Goal: Information Seeking & Learning: Check status

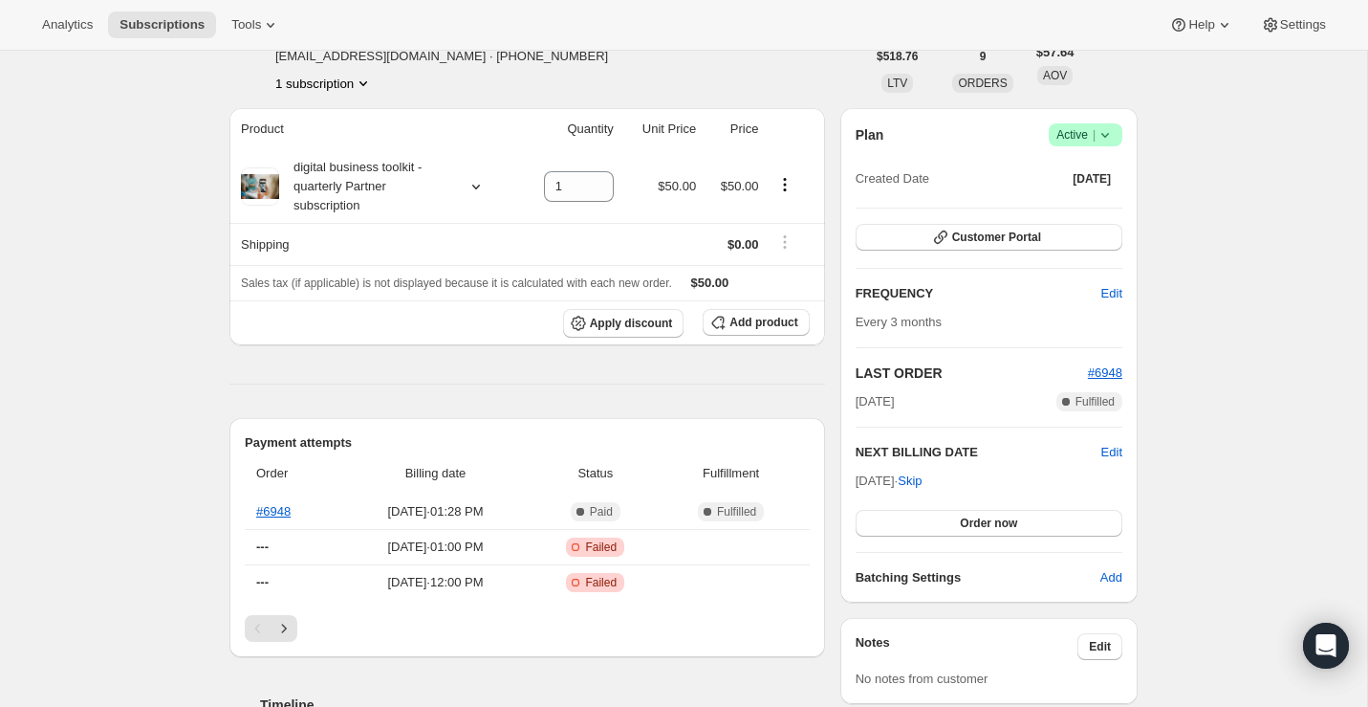
scroll to position [120, 0]
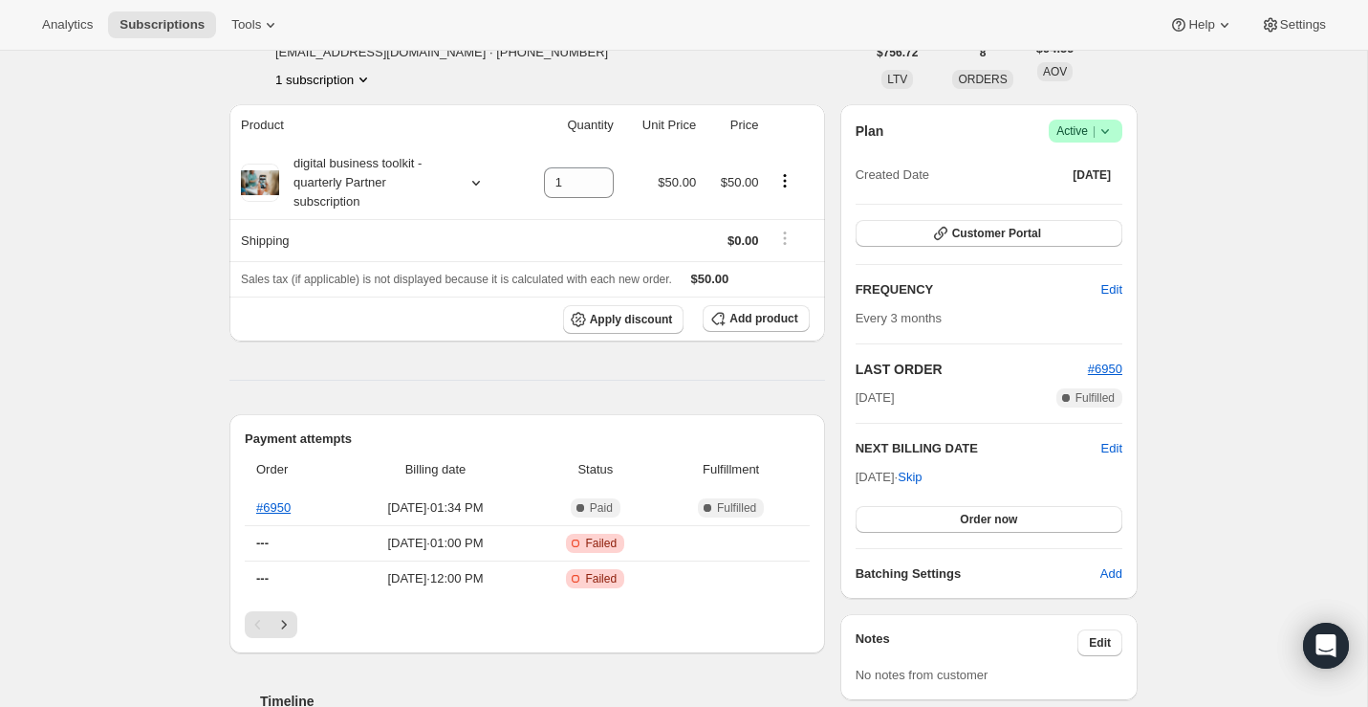
scroll to position [135, 0]
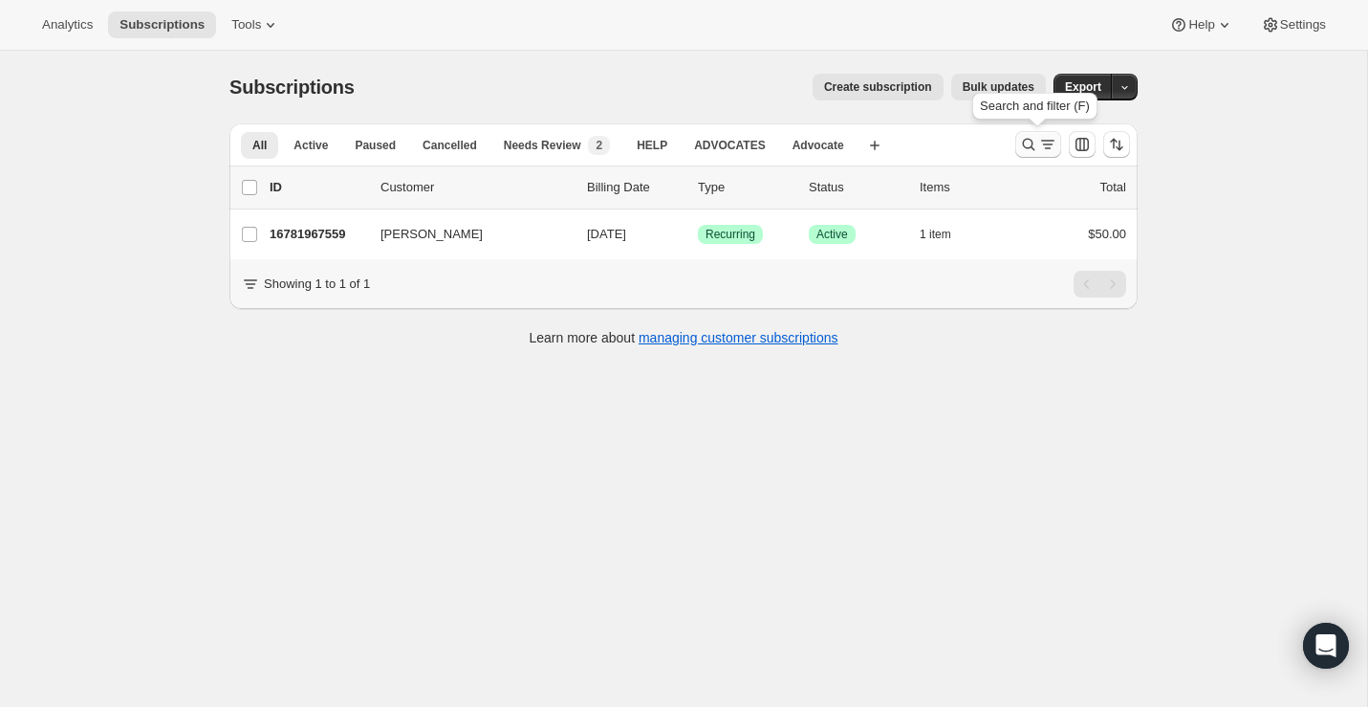
click at [1024, 152] on icon "Search and filter results" at bounding box center [1028, 144] width 19 height 19
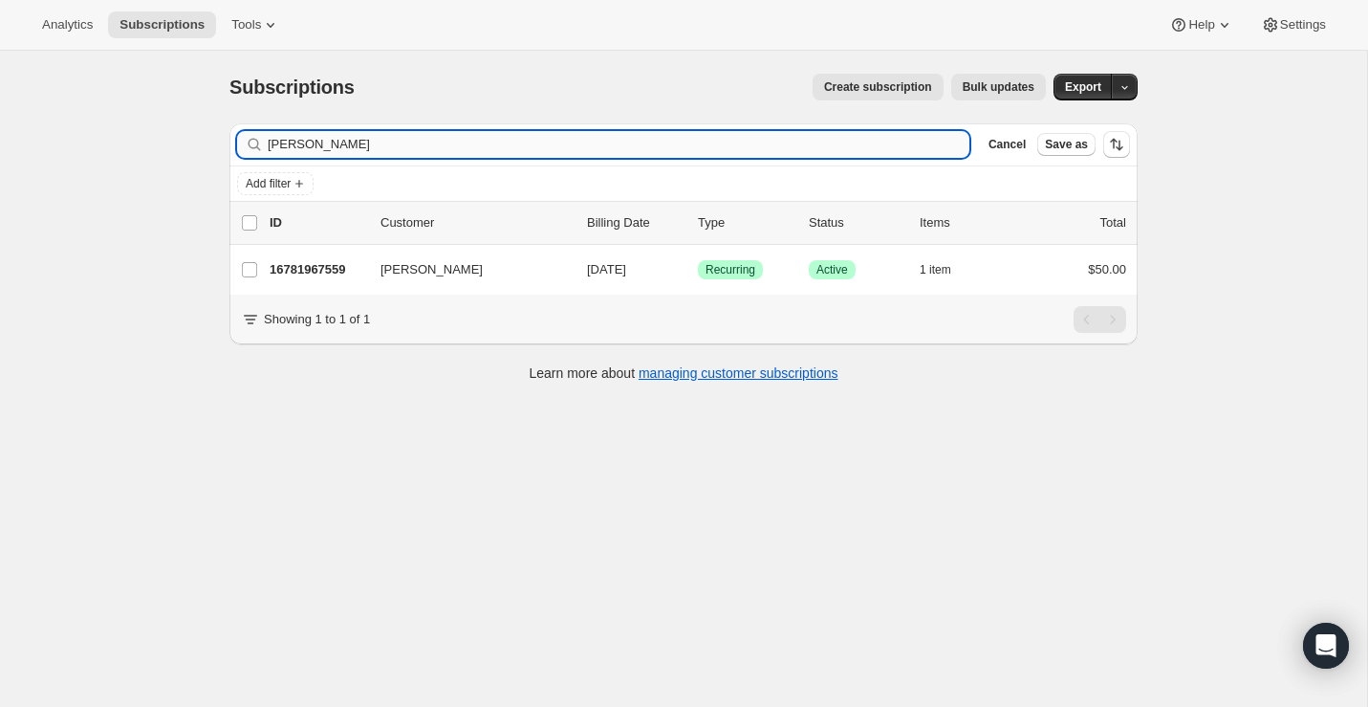
click at [417, 153] on input "[PERSON_NAME]" at bounding box center [619, 144] width 702 height 27
type input "[PERSON_NAME]"
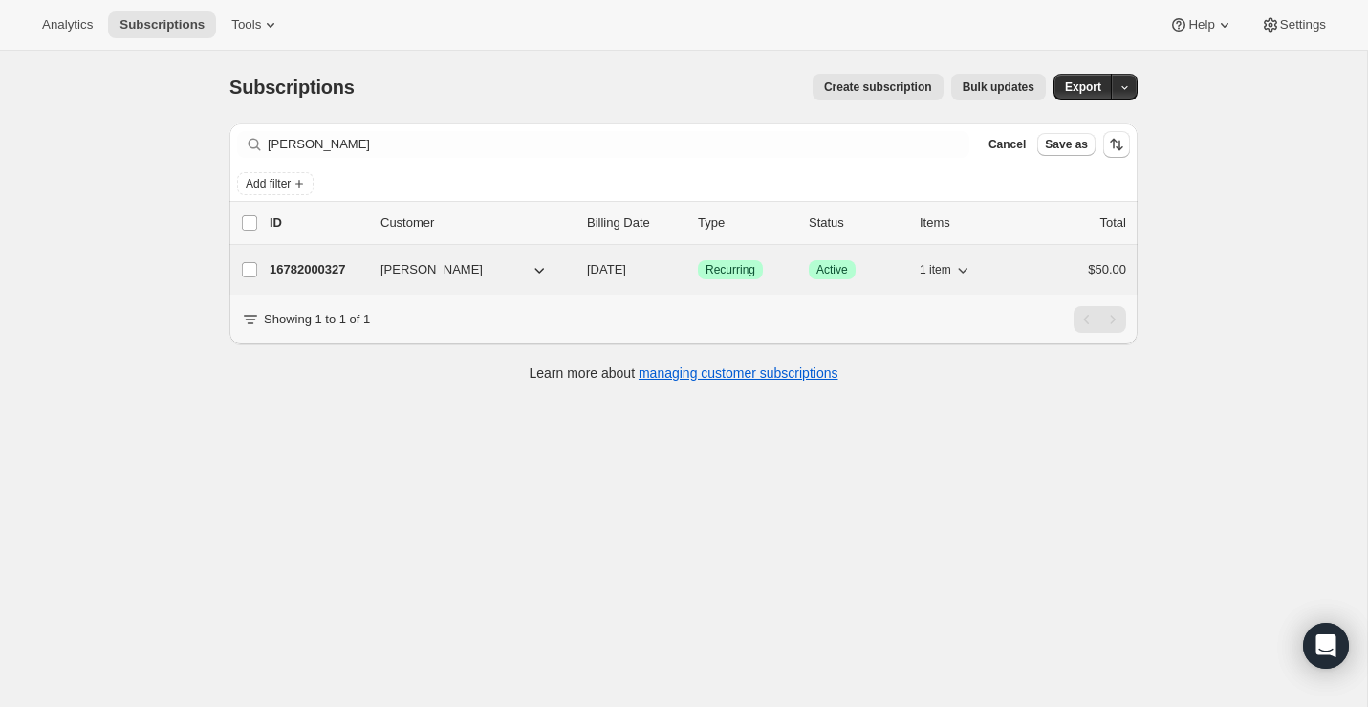
click at [334, 273] on p "16782000327" at bounding box center [318, 269] width 96 height 19
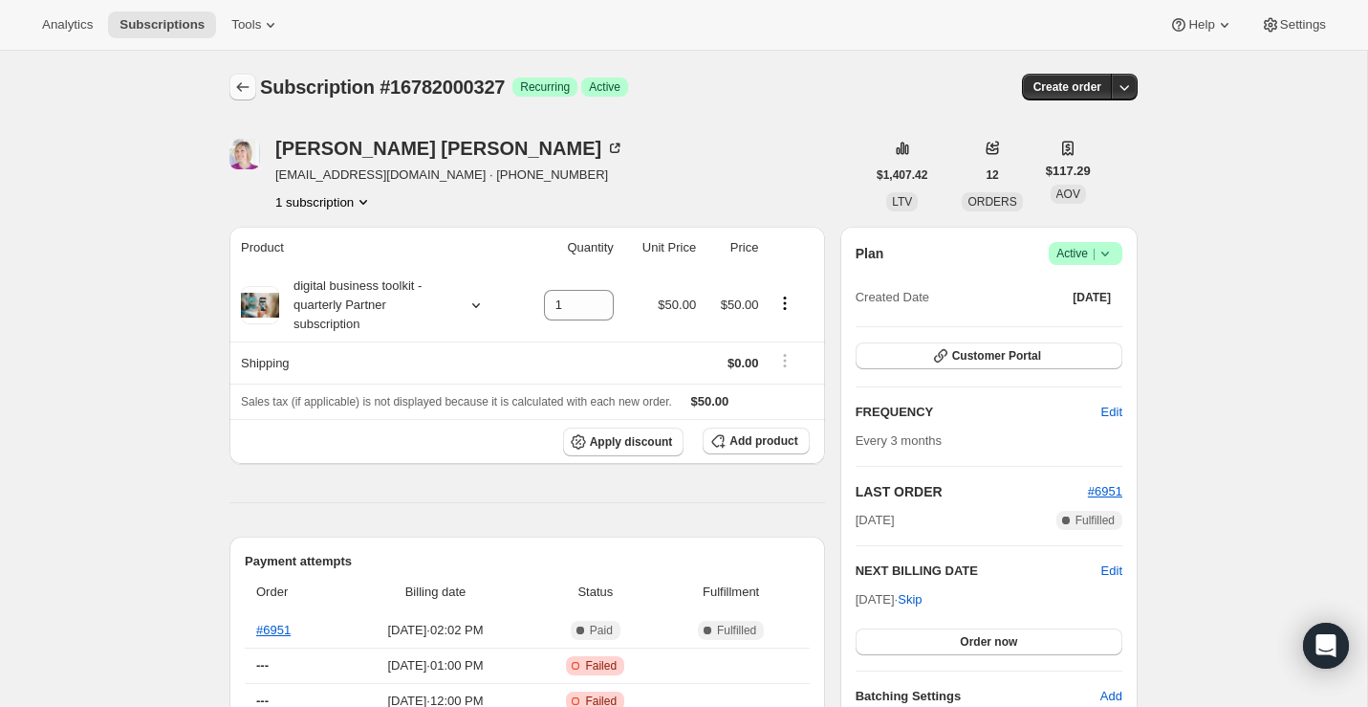
click at [250, 84] on icon "Subscriptions" at bounding box center [242, 86] width 19 height 19
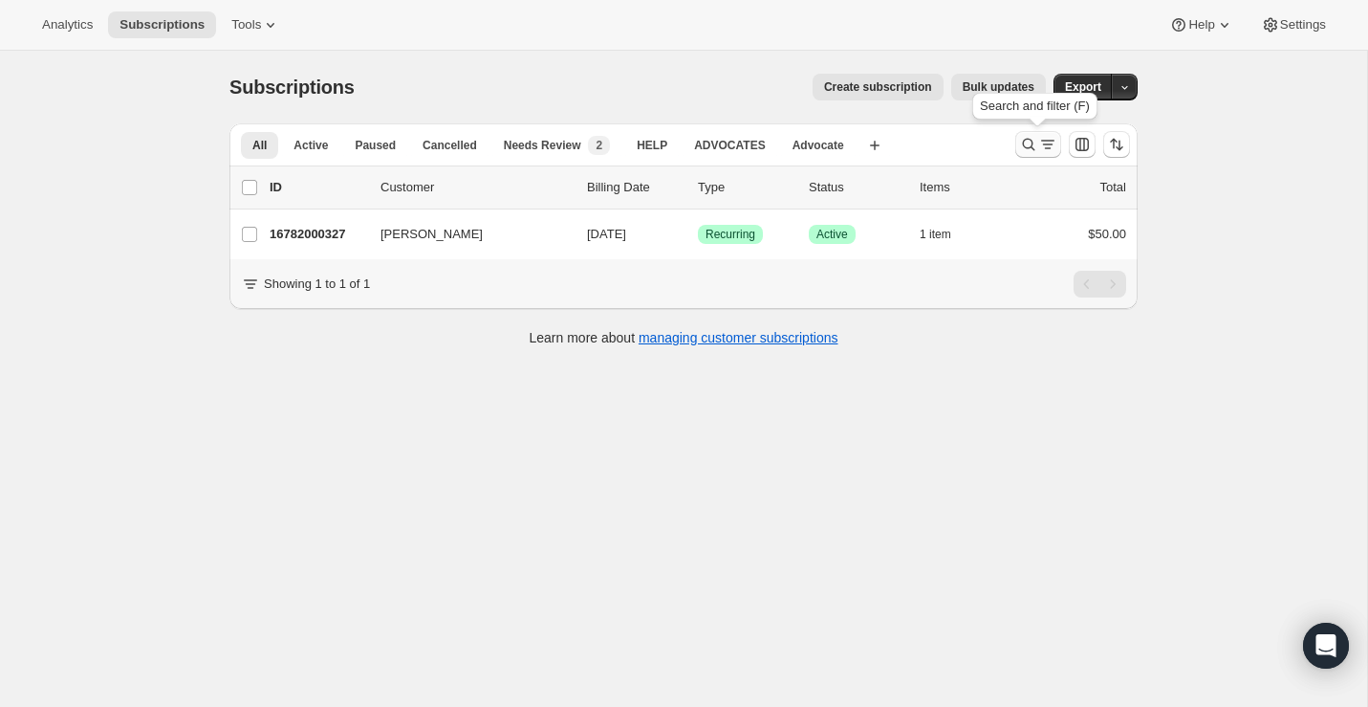
click at [1021, 151] on icon "Search and filter results" at bounding box center [1028, 144] width 19 height 19
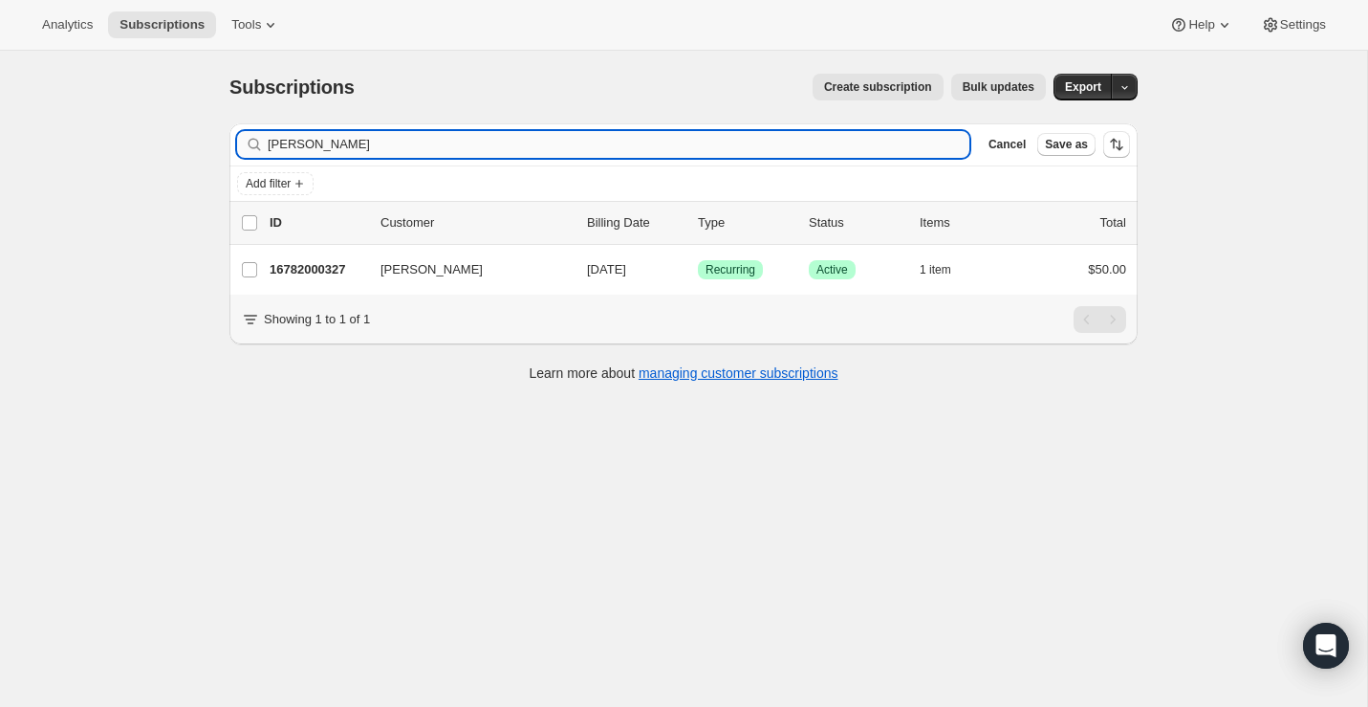
click at [405, 133] on input "[PERSON_NAME]" at bounding box center [619, 144] width 702 height 27
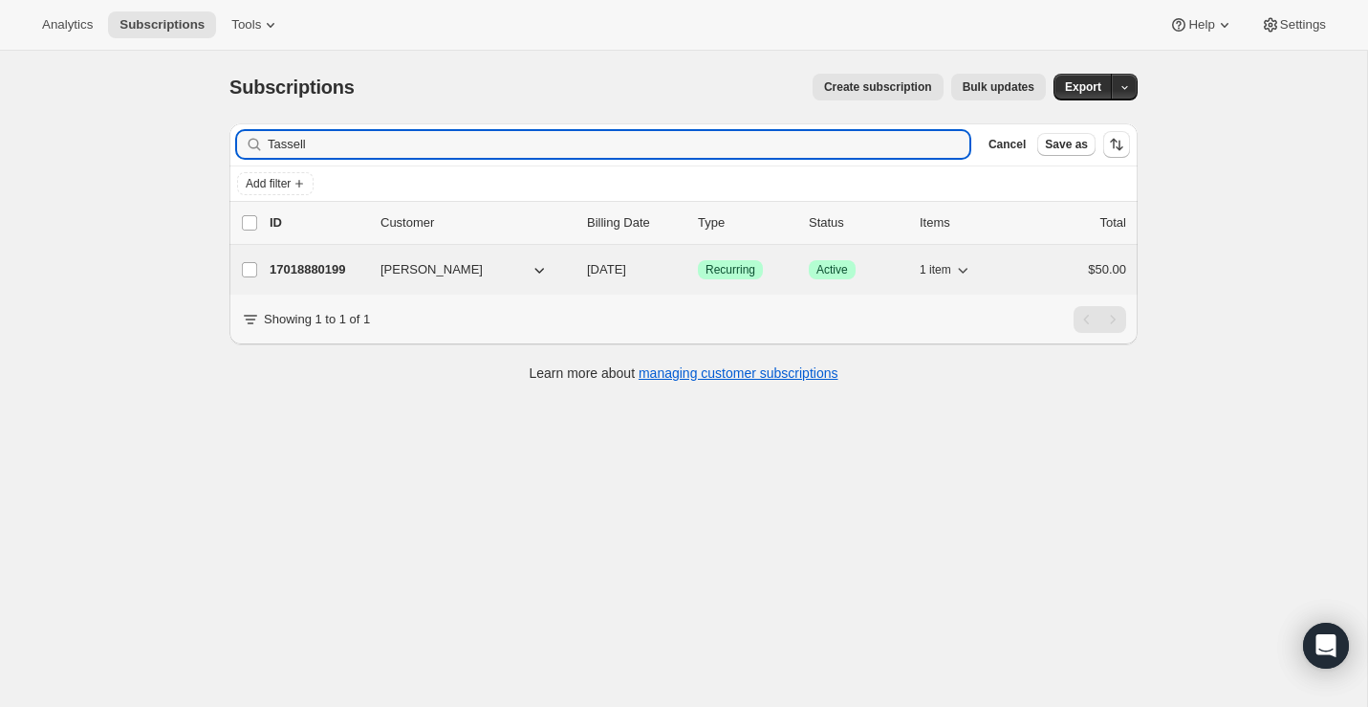
type input "Tassell"
click at [322, 266] on p "17018880199" at bounding box center [318, 269] width 96 height 19
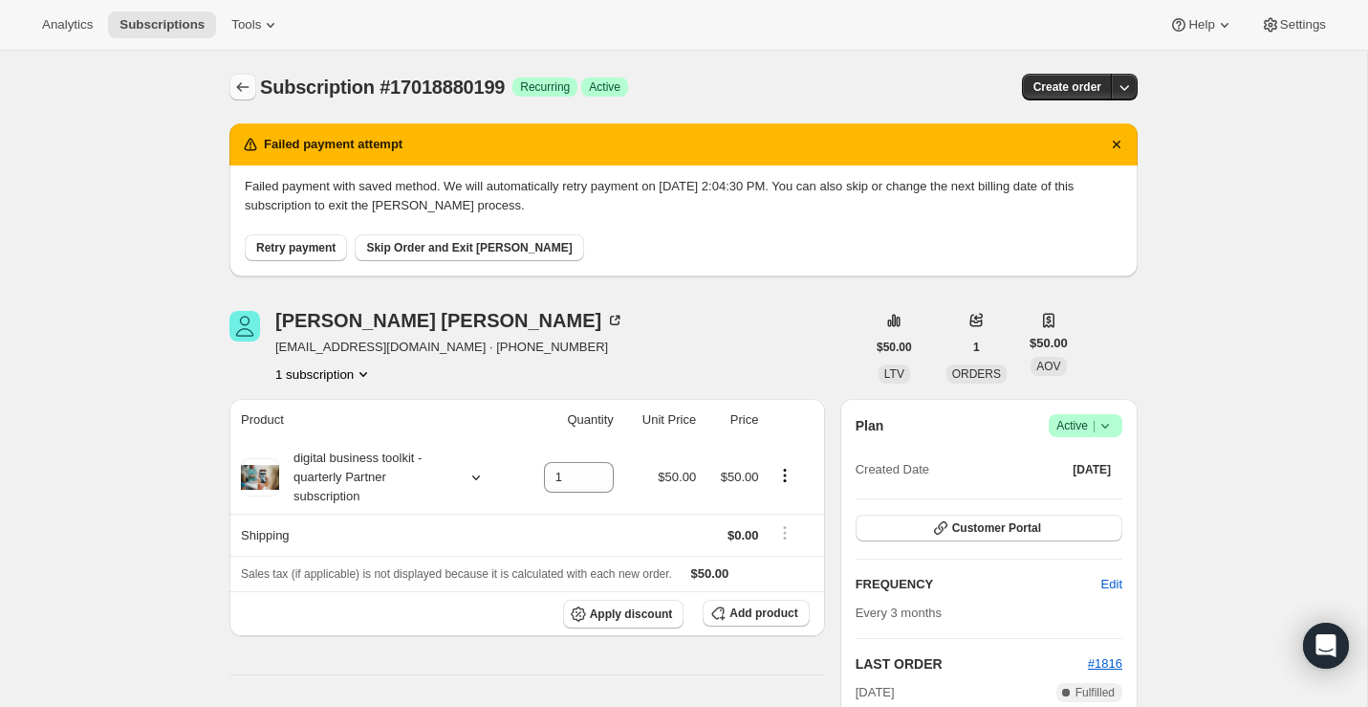
click at [239, 76] on button "Subscriptions" at bounding box center [242, 87] width 27 height 27
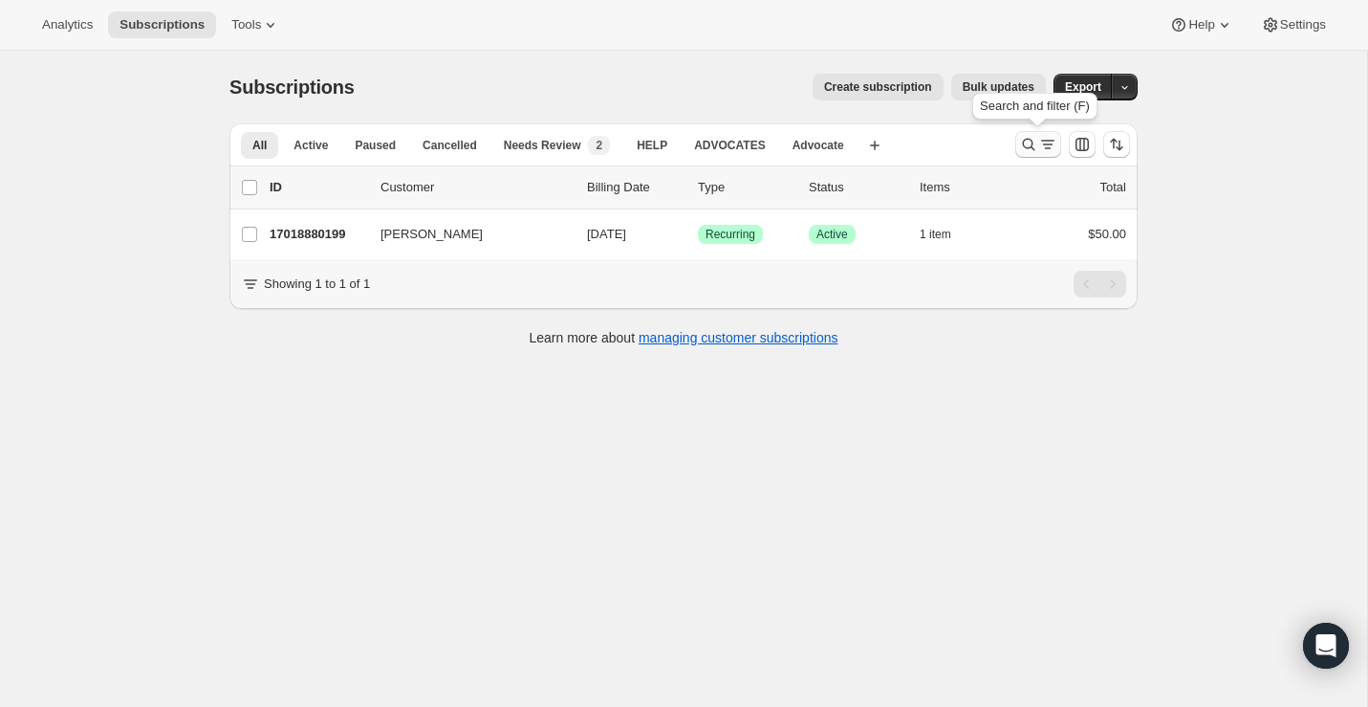
click at [1026, 149] on icon "Search and filter results" at bounding box center [1028, 144] width 19 height 19
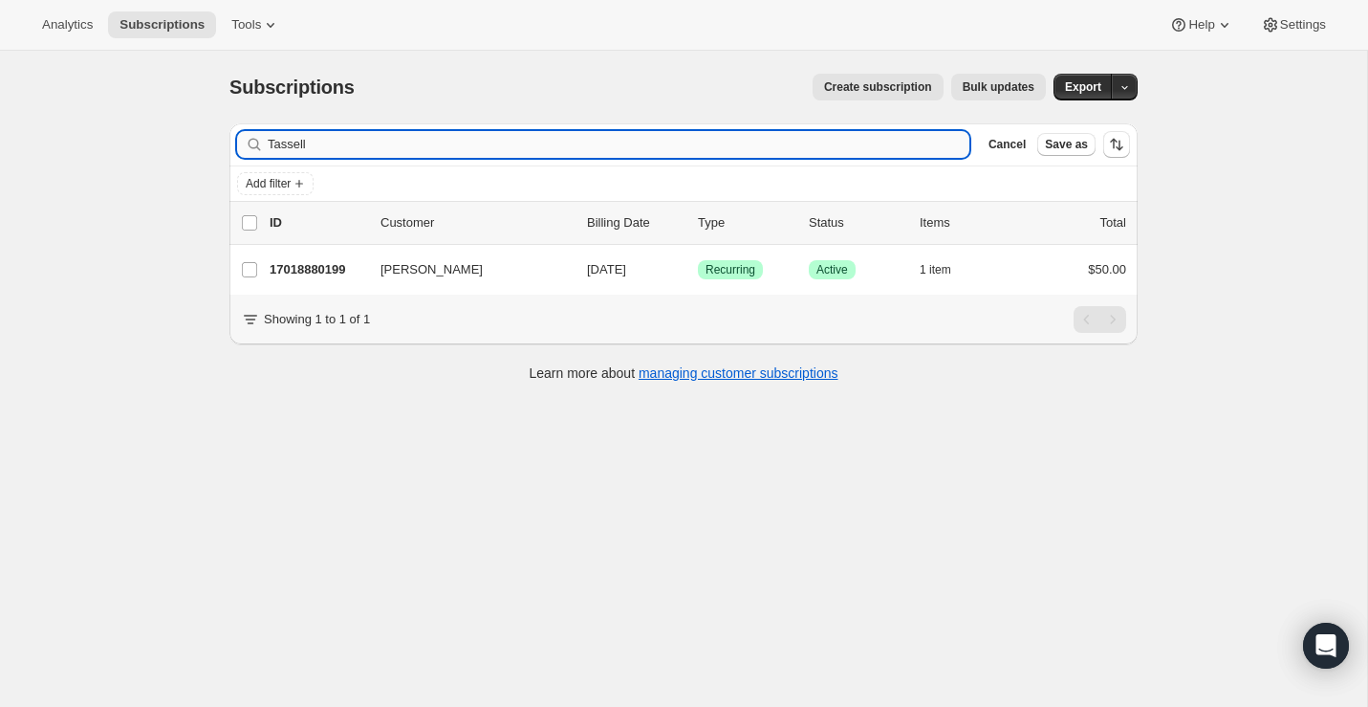
click at [497, 141] on input "Tassell" at bounding box center [619, 144] width 702 height 27
type input "[PERSON_NAME]"
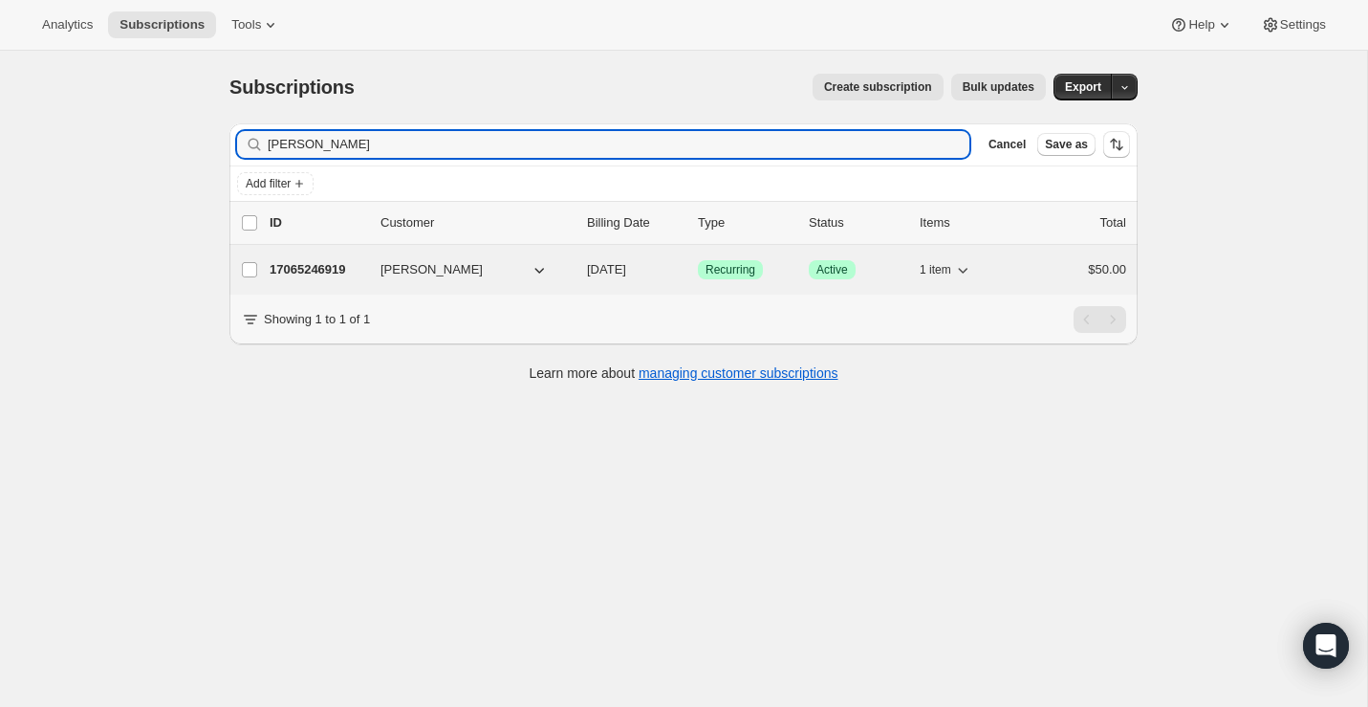
click at [337, 265] on p "17065246919" at bounding box center [318, 269] width 96 height 19
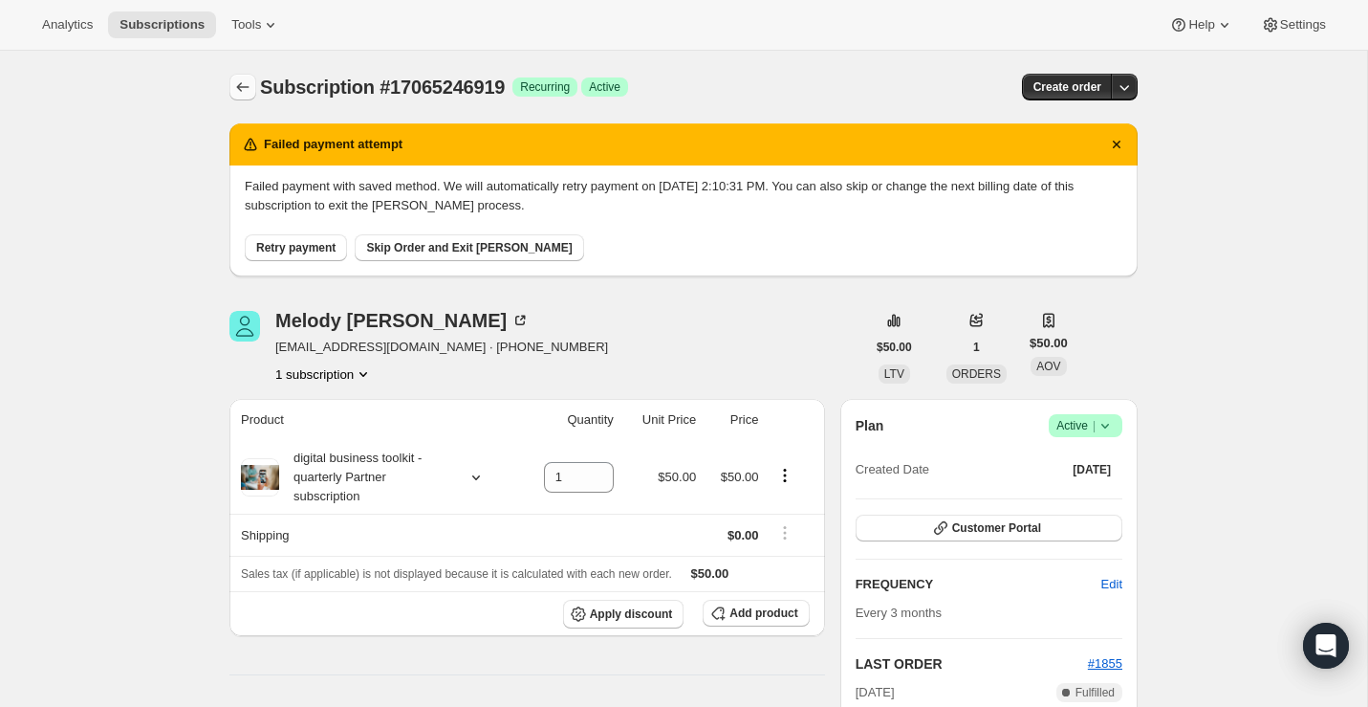
click at [241, 90] on icon "Subscriptions" at bounding box center [242, 86] width 19 height 19
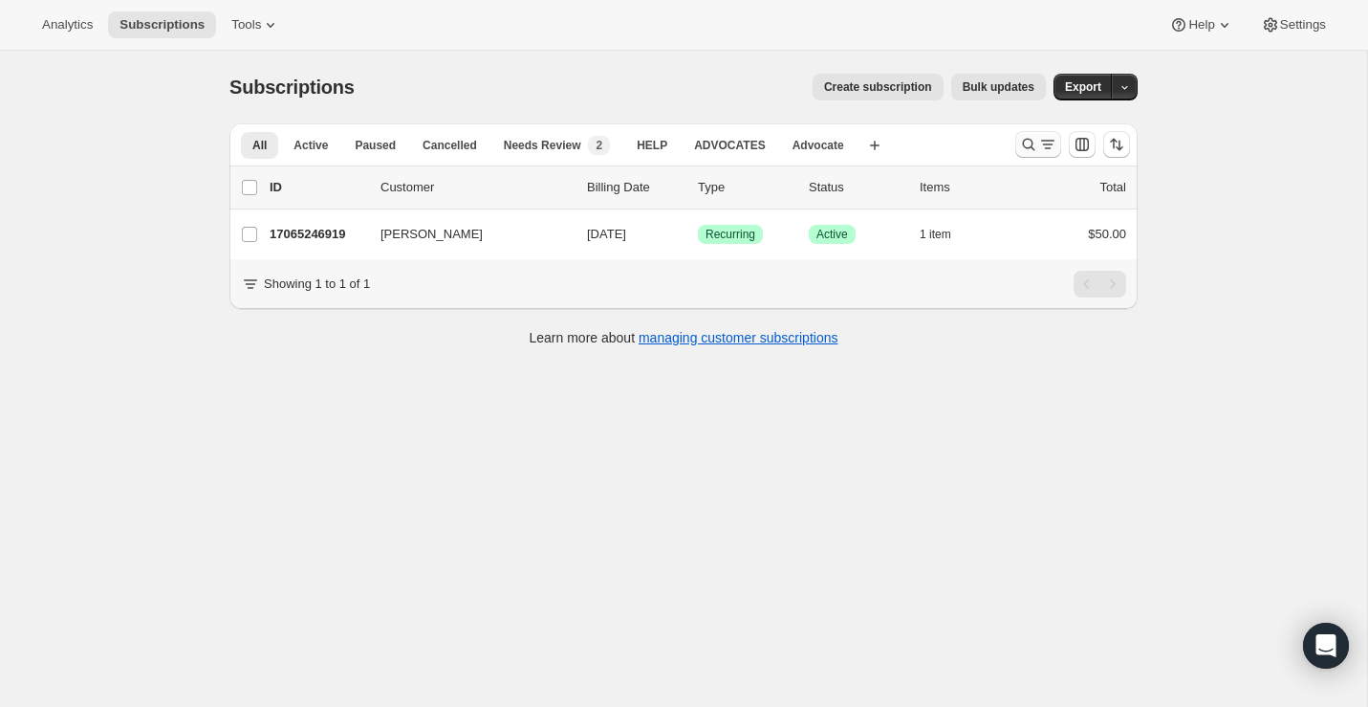
click at [1024, 145] on icon "Search and filter results" at bounding box center [1029, 145] width 12 height 12
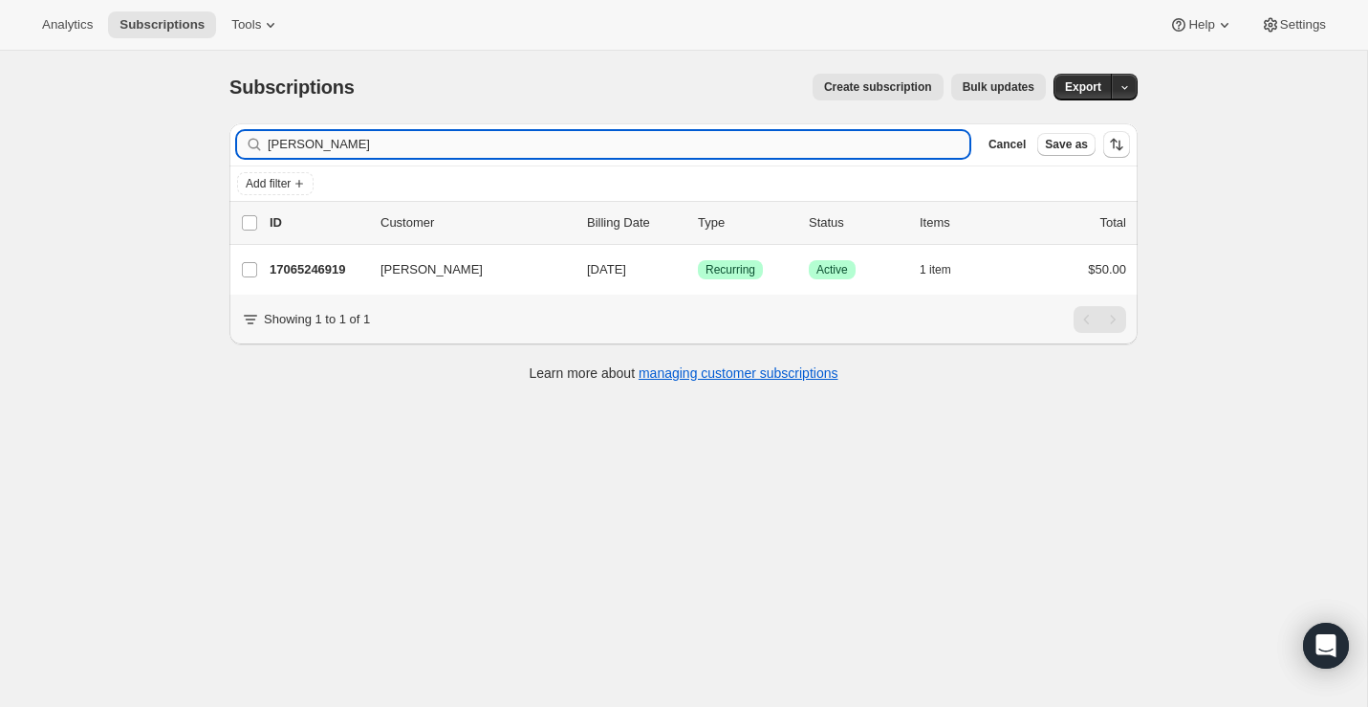
click at [428, 146] on input "[PERSON_NAME]" at bounding box center [619, 144] width 702 height 27
type input "[PERSON_NAME]"
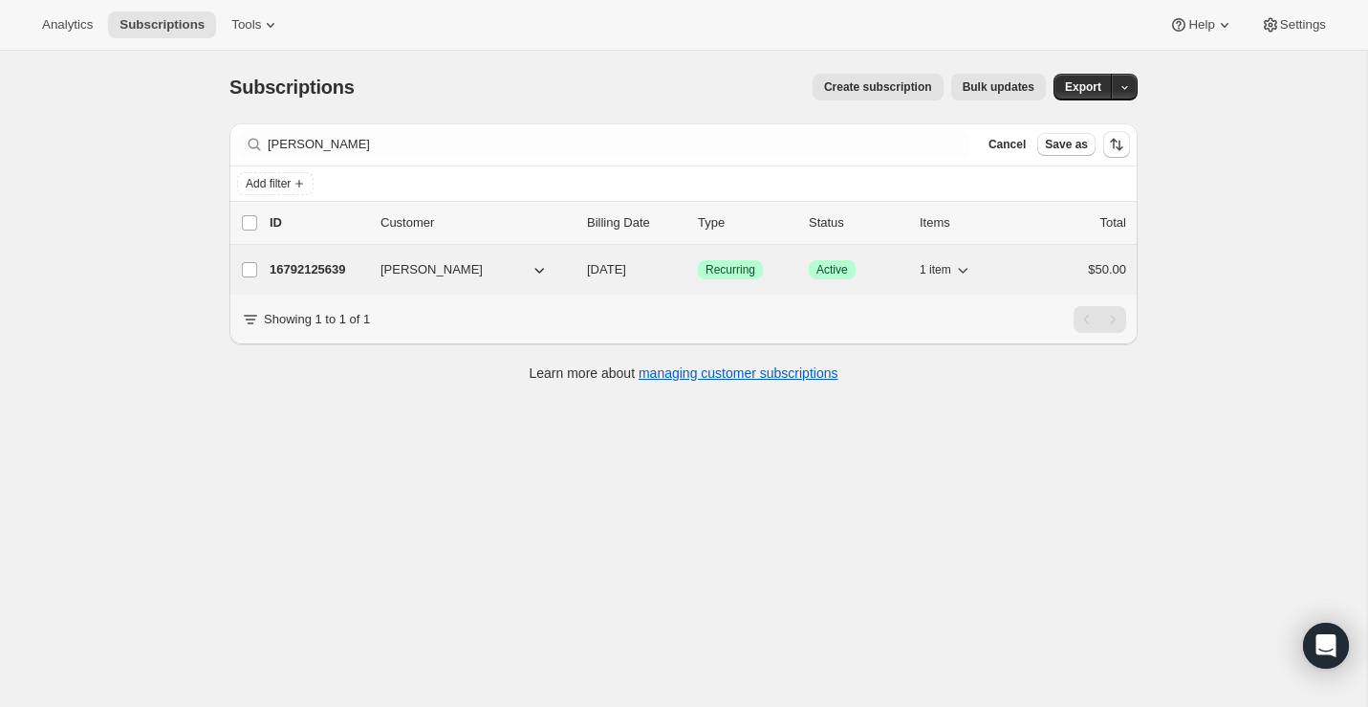
click at [333, 261] on p "16792125639" at bounding box center [318, 269] width 96 height 19
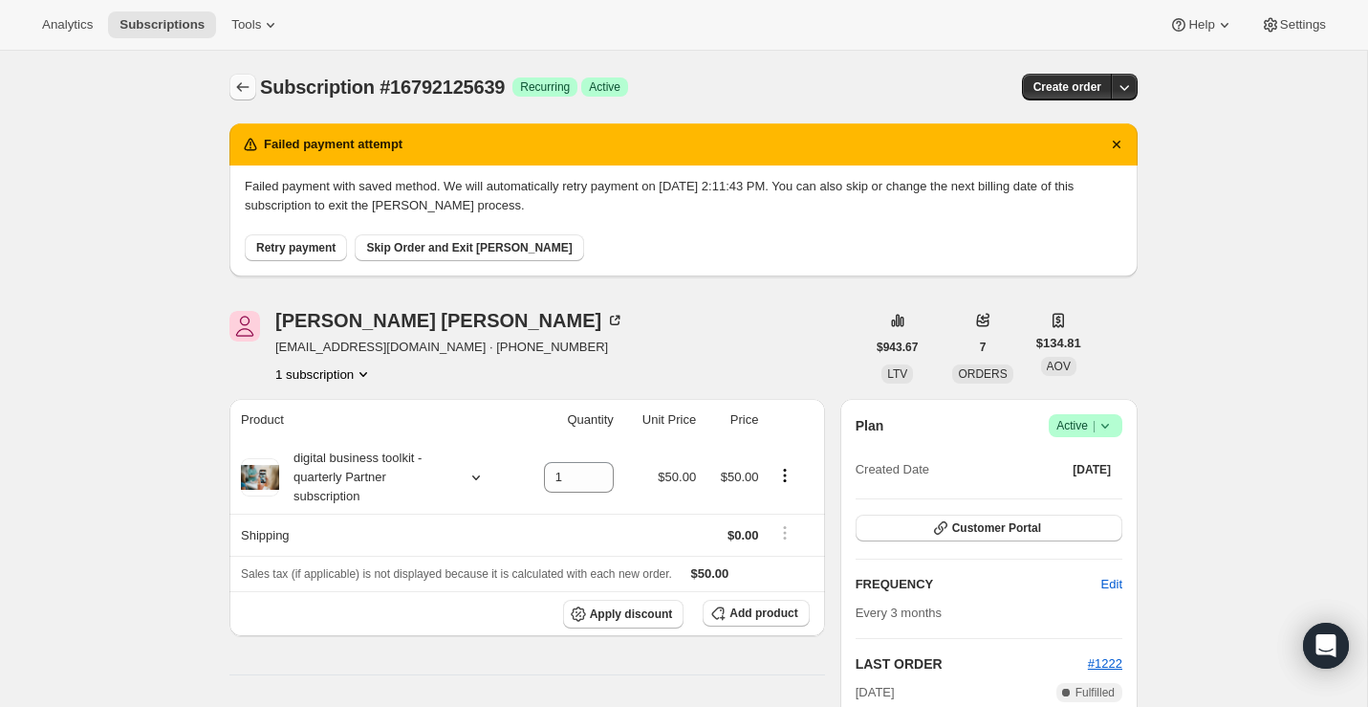
click at [235, 93] on icon "Subscriptions" at bounding box center [242, 86] width 19 height 19
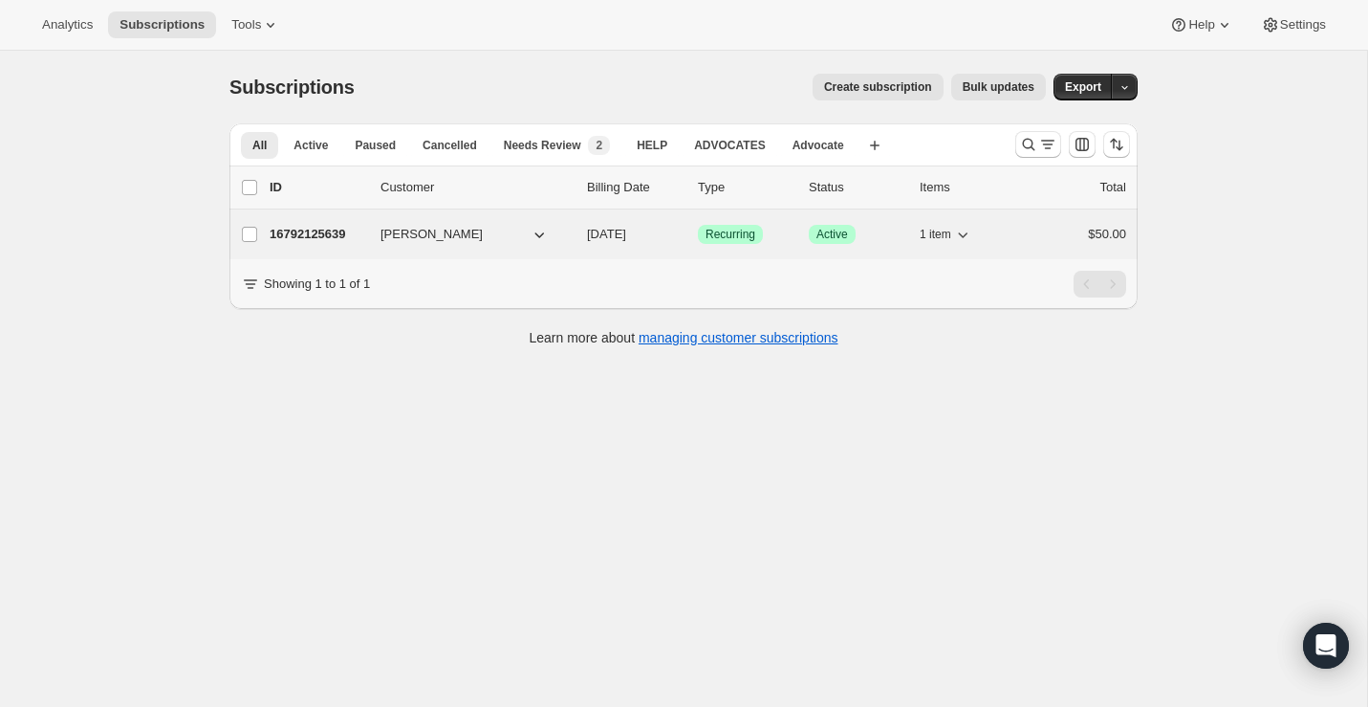
click at [456, 233] on span "[PERSON_NAME]" at bounding box center [432, 234] width 102 height 19
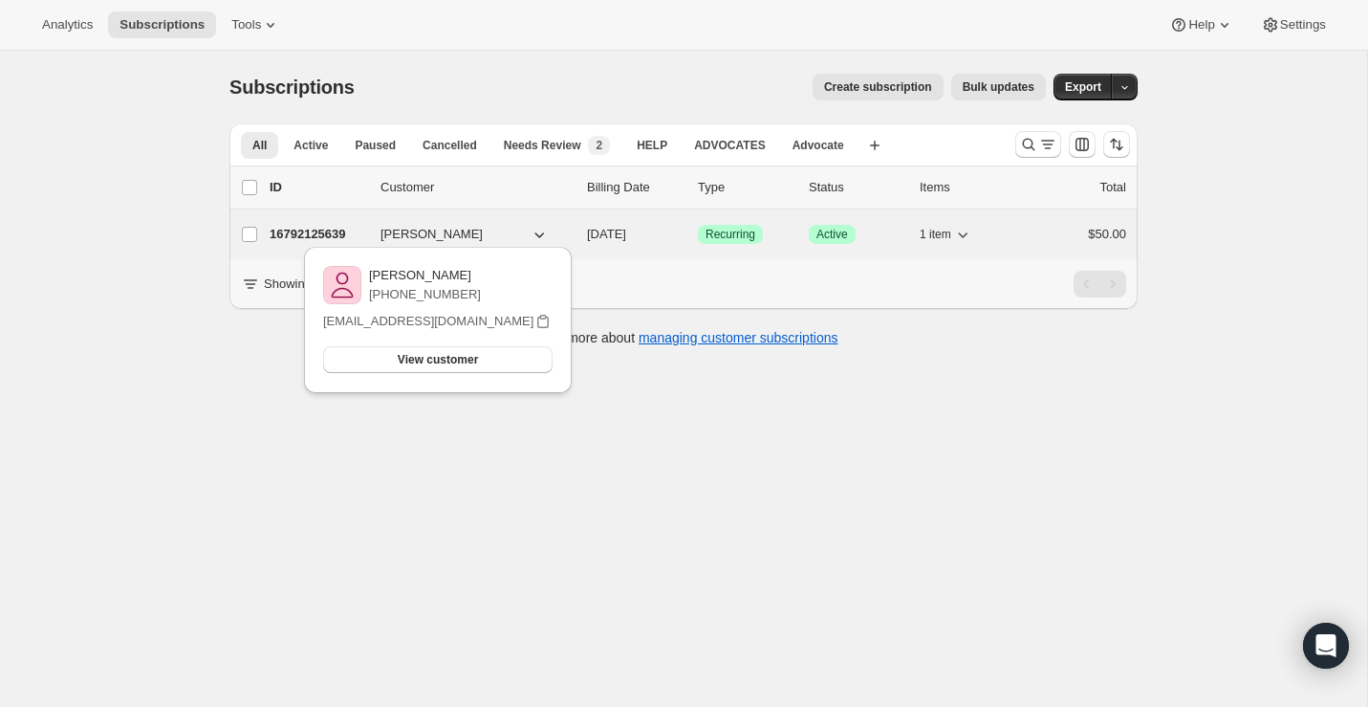
click at [343, 231] on p "16792125639" at bounding box center [318, 234] width 96 height 19
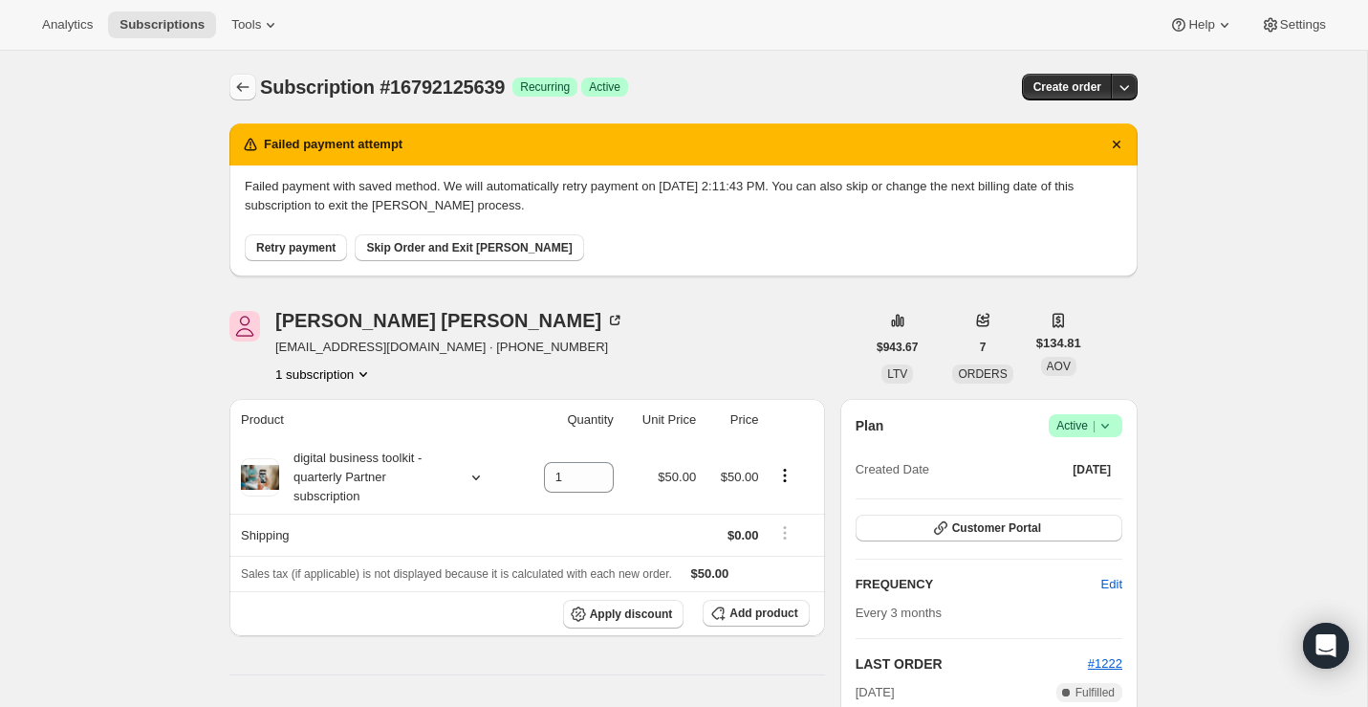
click at [247, 77] on icon "Subscriptions" at bounding box center [242, 86] width 19 height 19
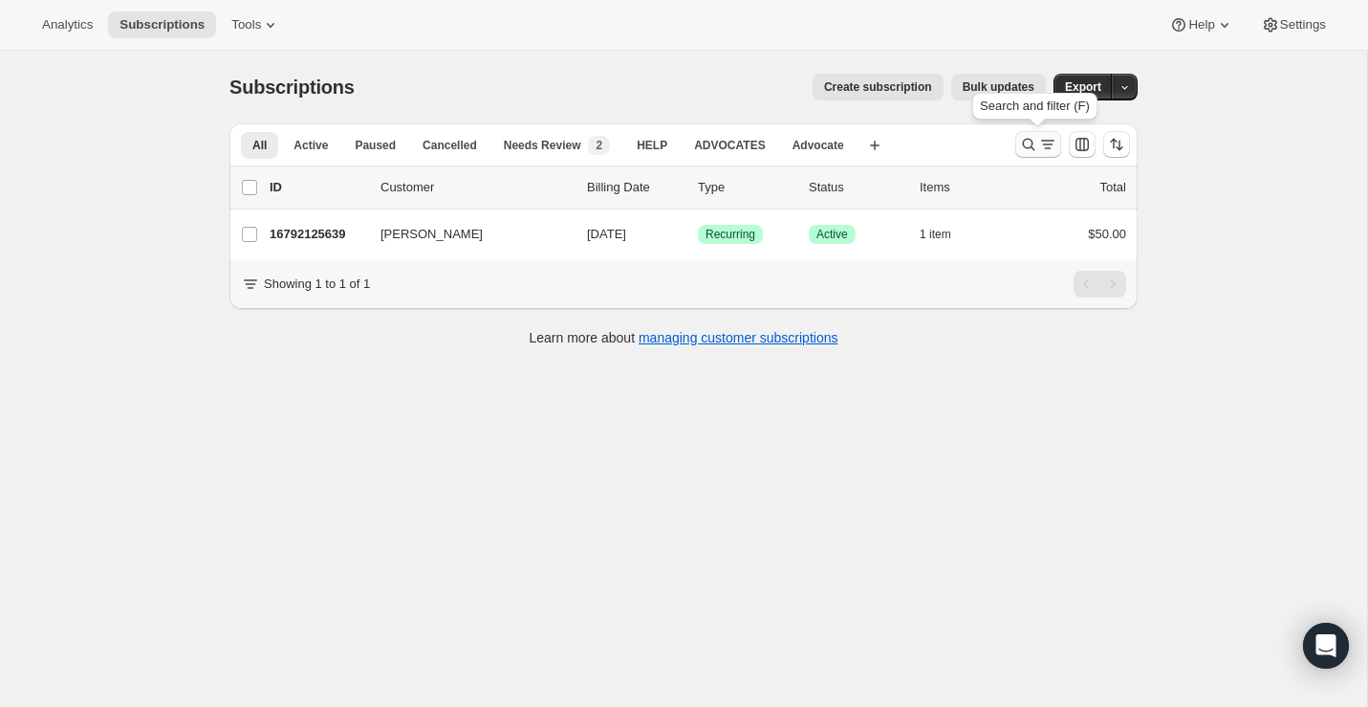
click at [1034, 150] on icon "Search and filter results" at bounding box center [1028, 144] width 19 height 19
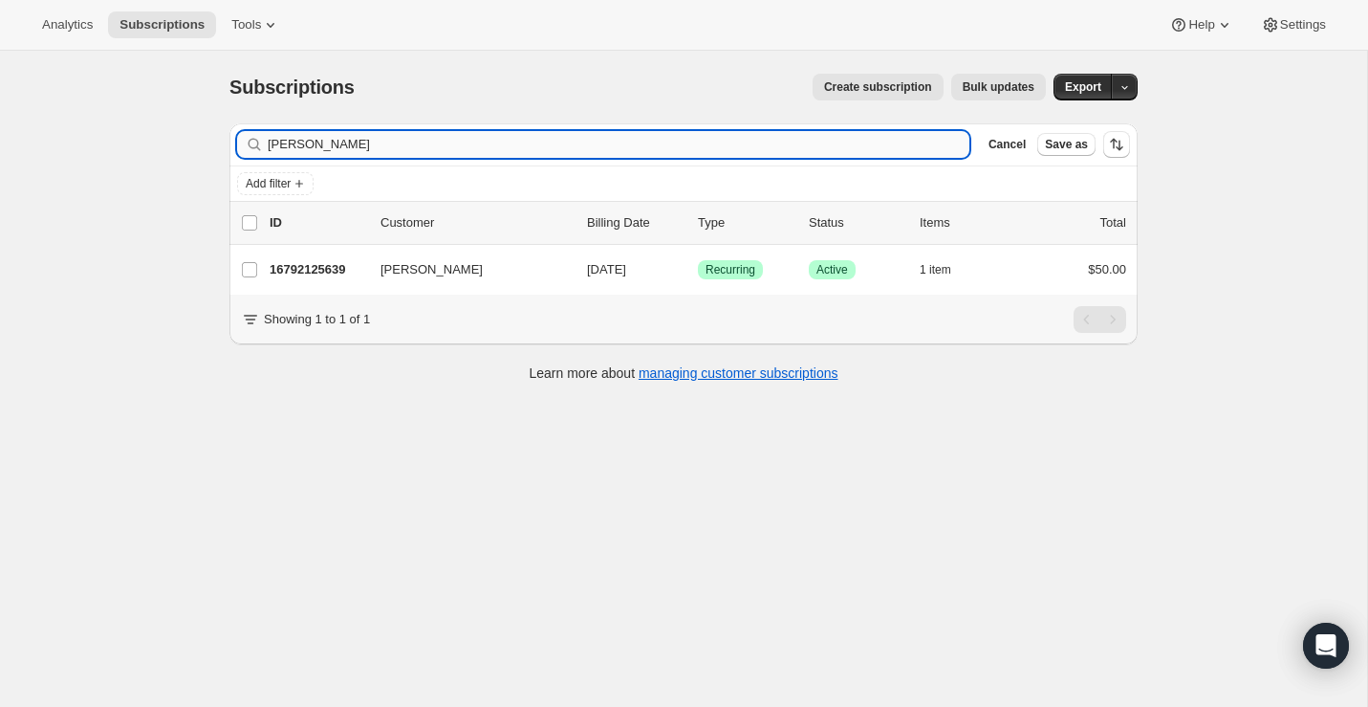
click at [610, 156] on input "[PERSON_NAME]" at bounding box center [619, 144] width 702 height 27
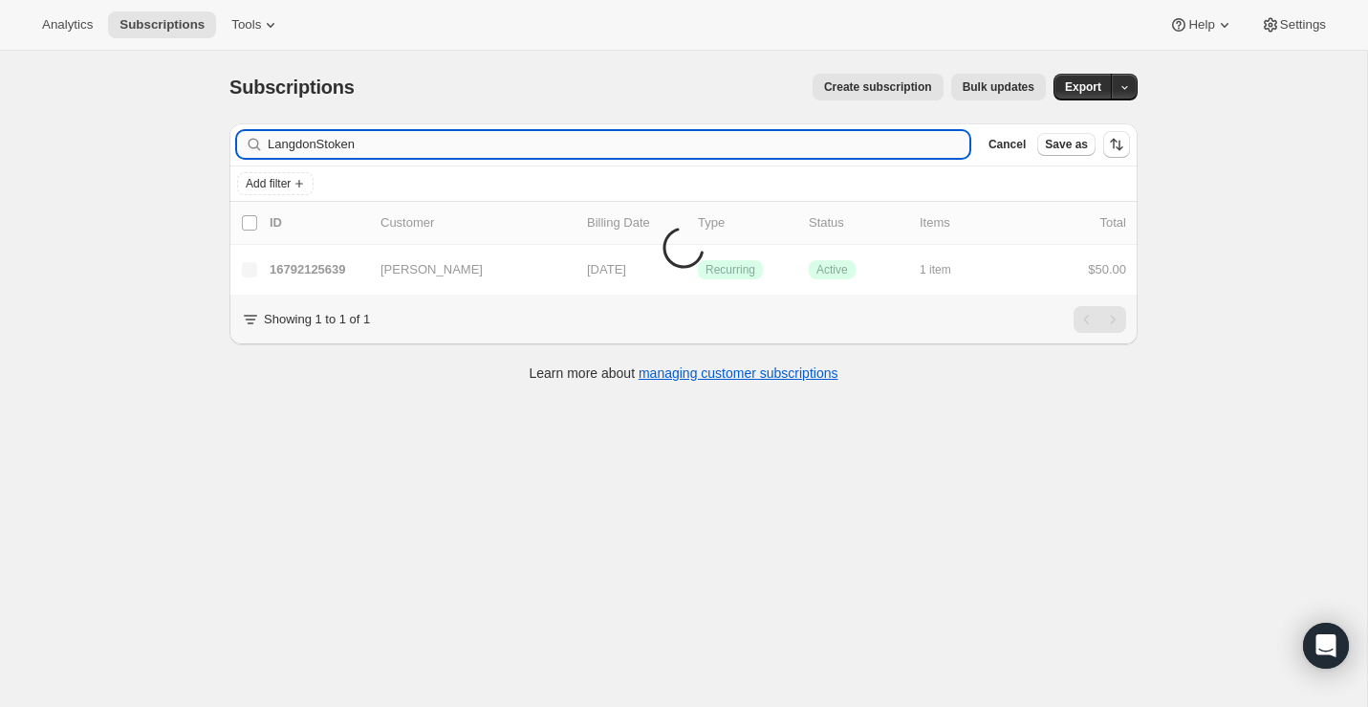
click at [583, 139] on input "LangdonStoken" at bounding box center [619, 144] width 702 height 27
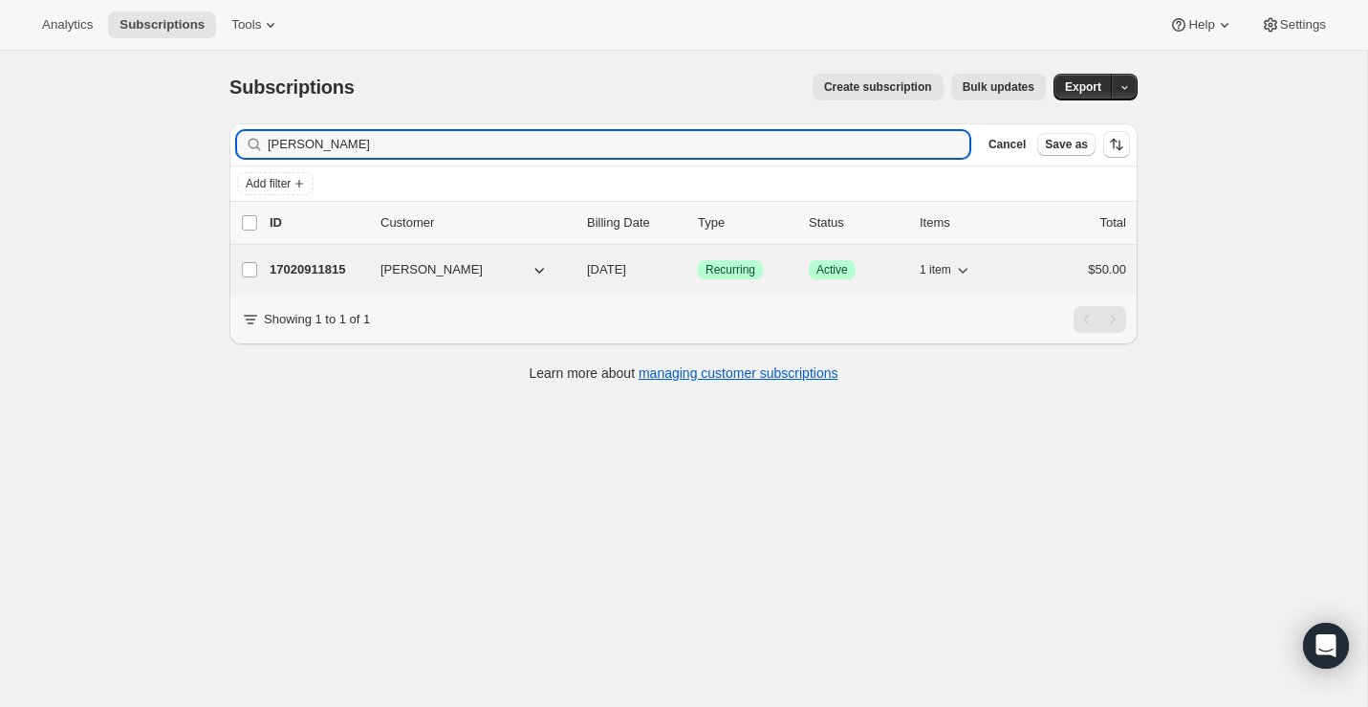
type input "[PERSON_NAME]"
click at [310, 263] on p "17020911815" at bounding box center [318, 269] width 96 height 19
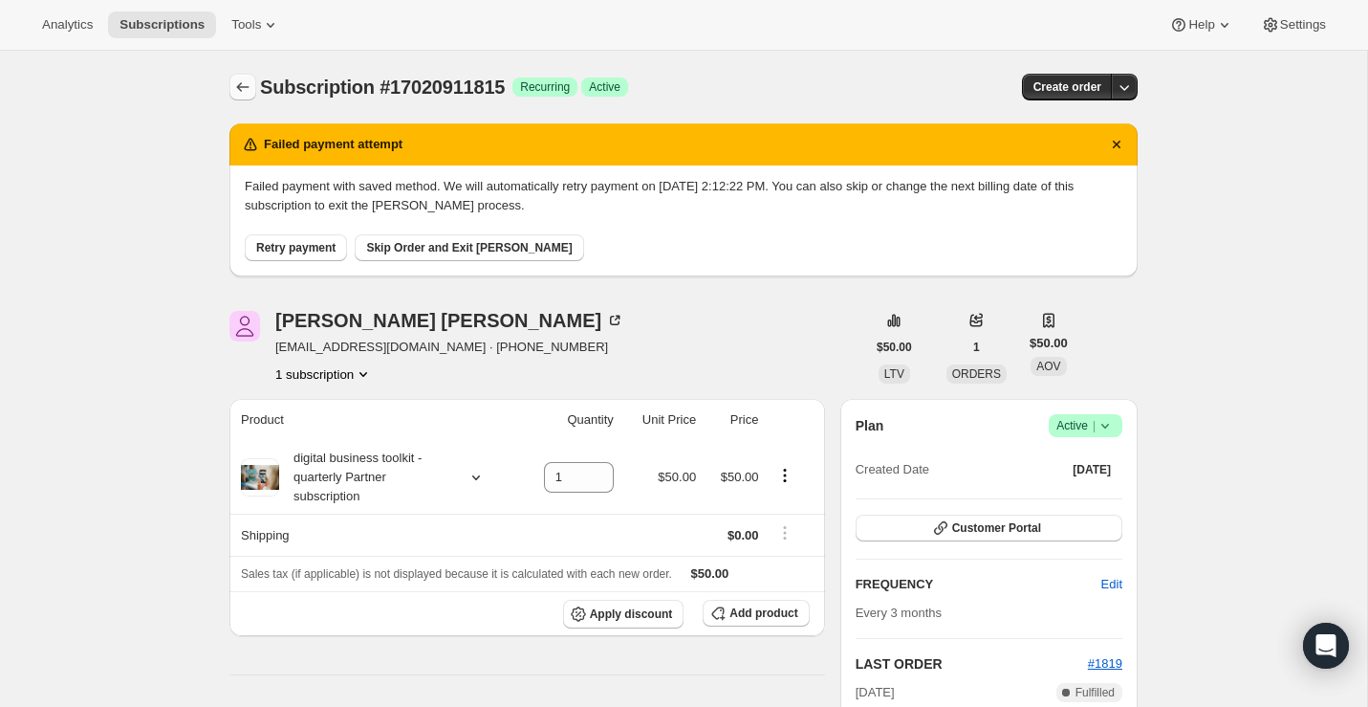
click at [244, 86] on icon "Subscriptions" at bounding box center [243, 87] width 12 height 10
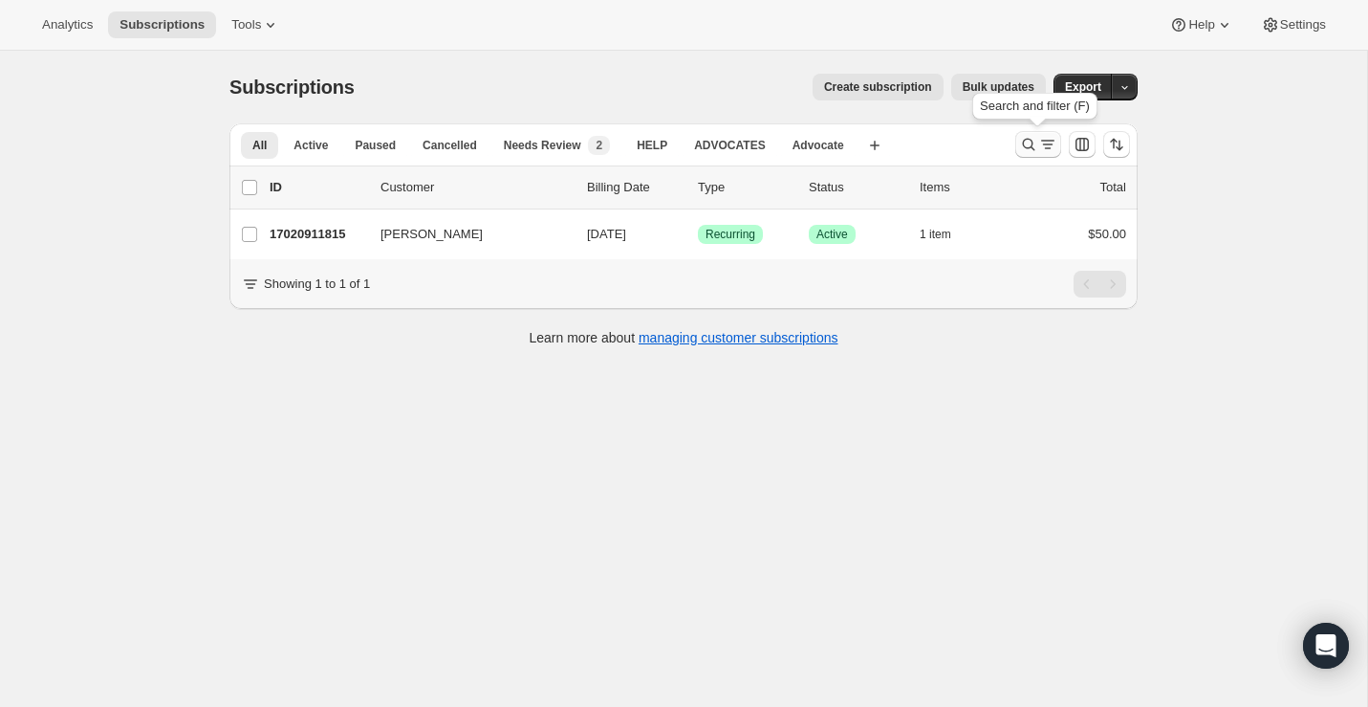
click at [1031, 139] on icon "Search and filter results" at bounding box center [1029, 145] width 12 height 12
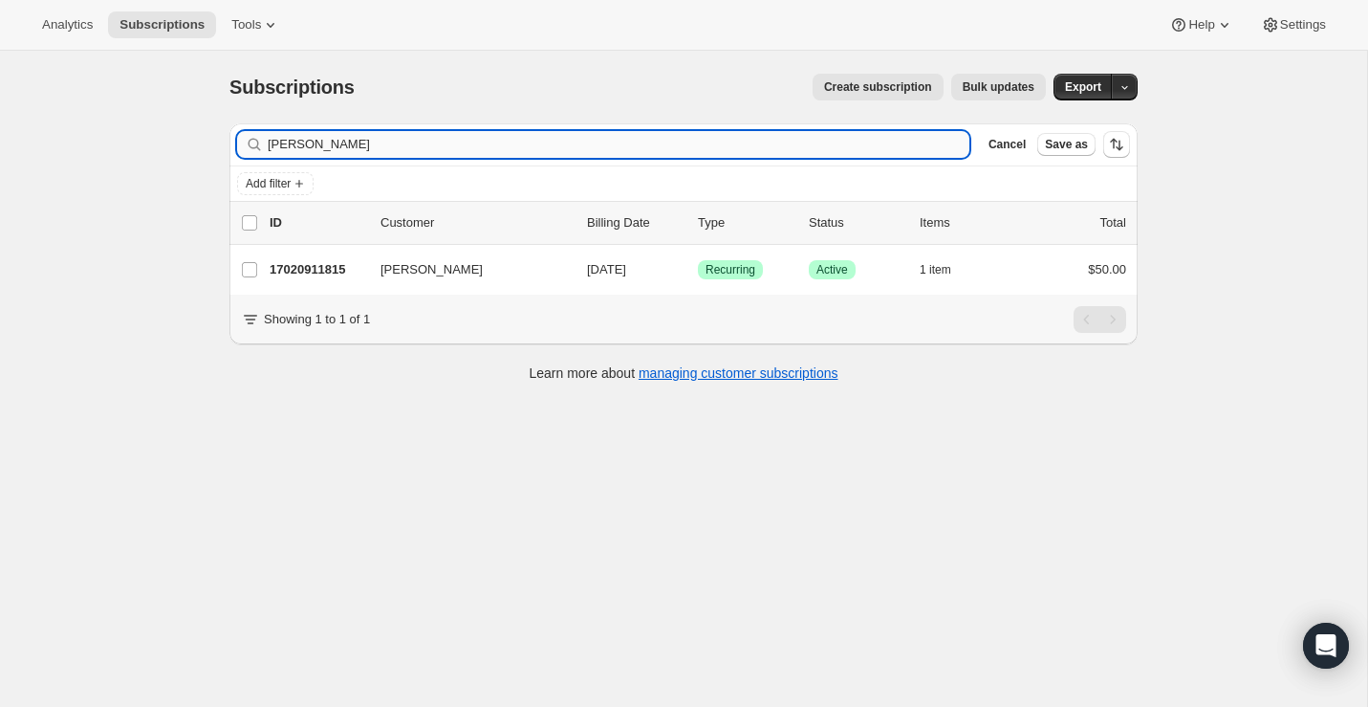
click at [547, 145] on input "[PERSON_NAME]" at bounding box center [619, 144] width 702 height 27
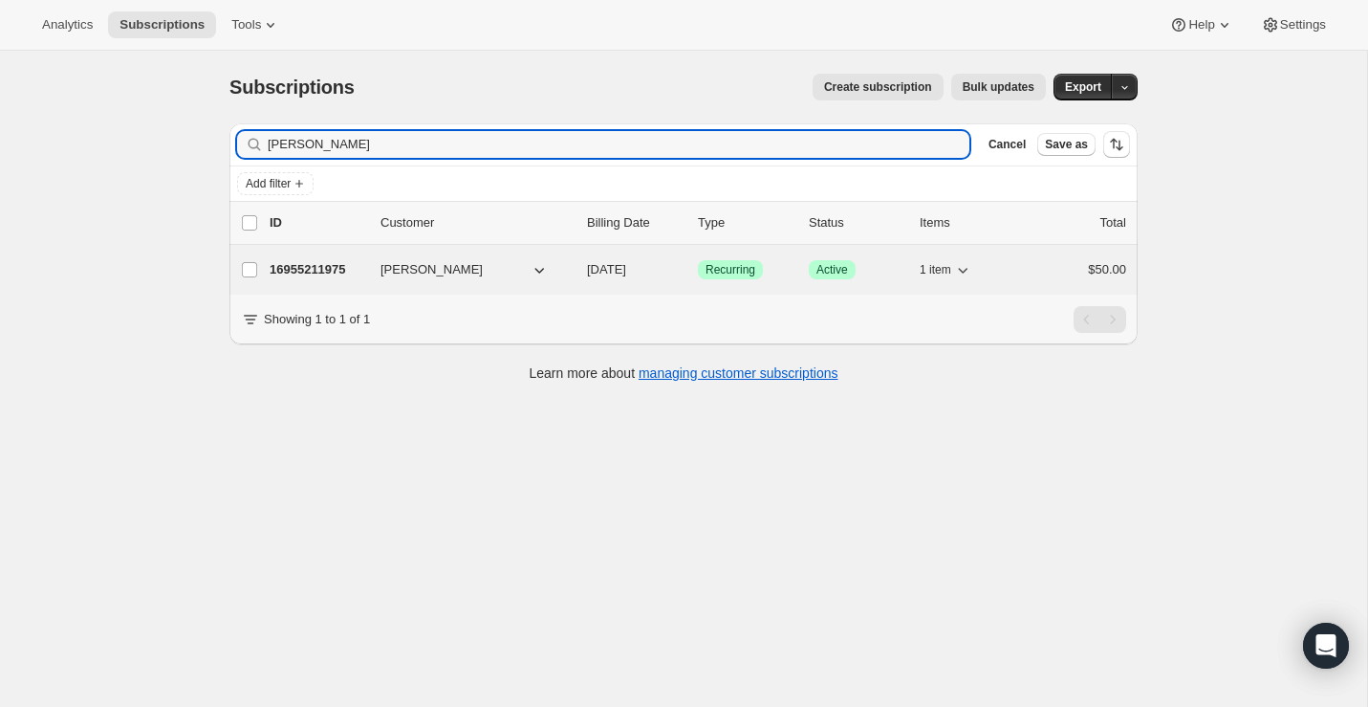
type input "[PERSON_NAME]"
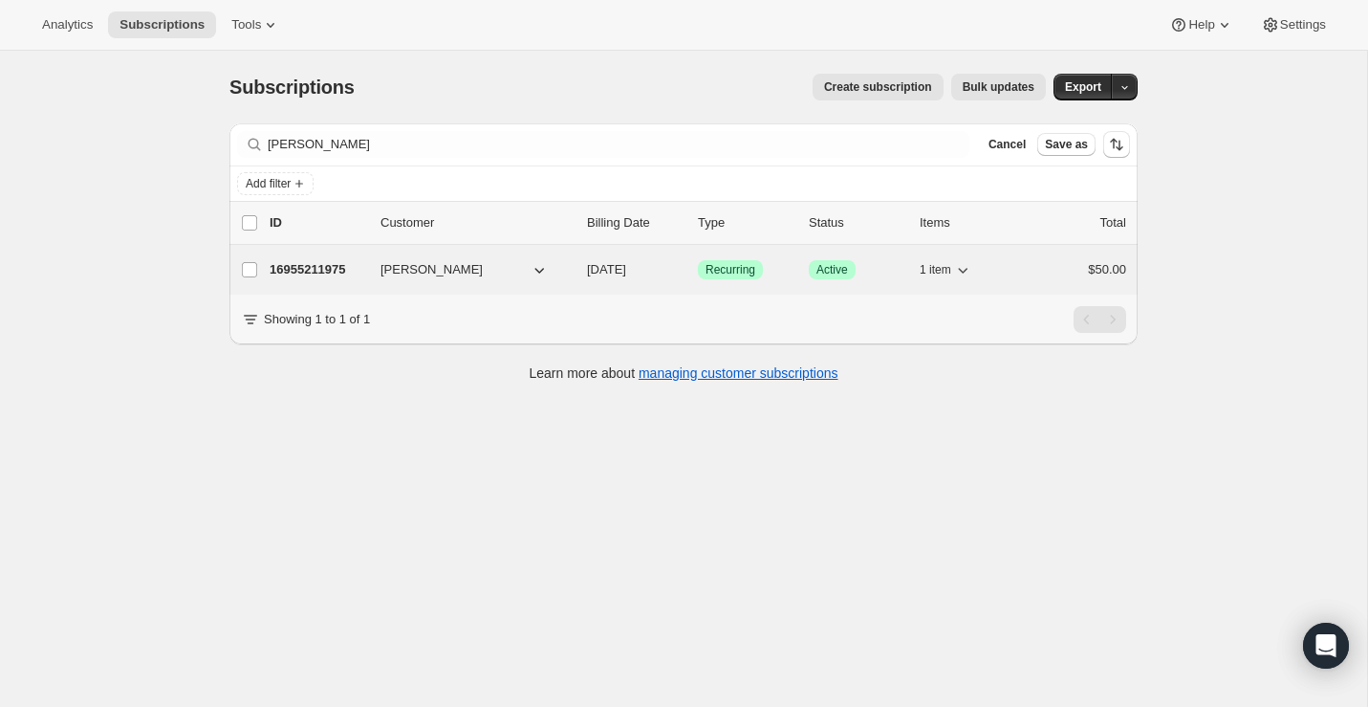
click at [337, 266] on p "16955211975" at bounding box center [318, 269] width 96 height 19
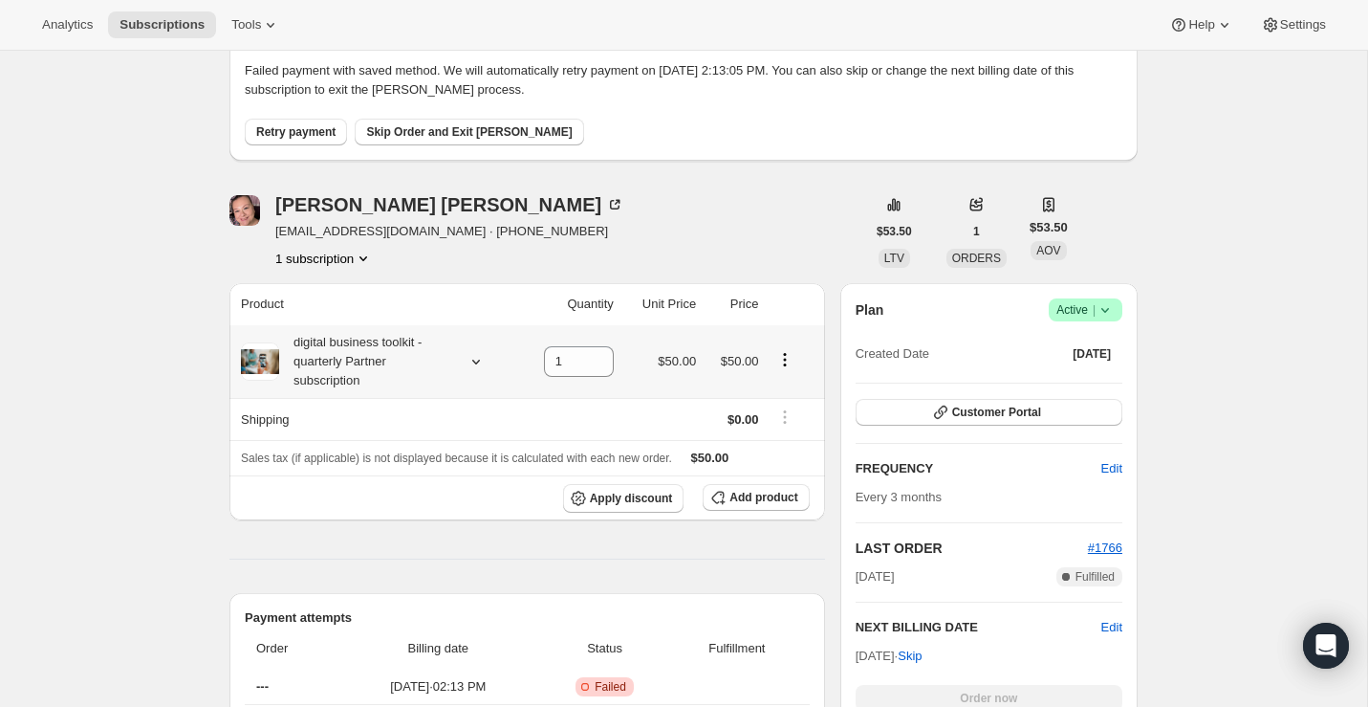
scroll to position [124, 0]
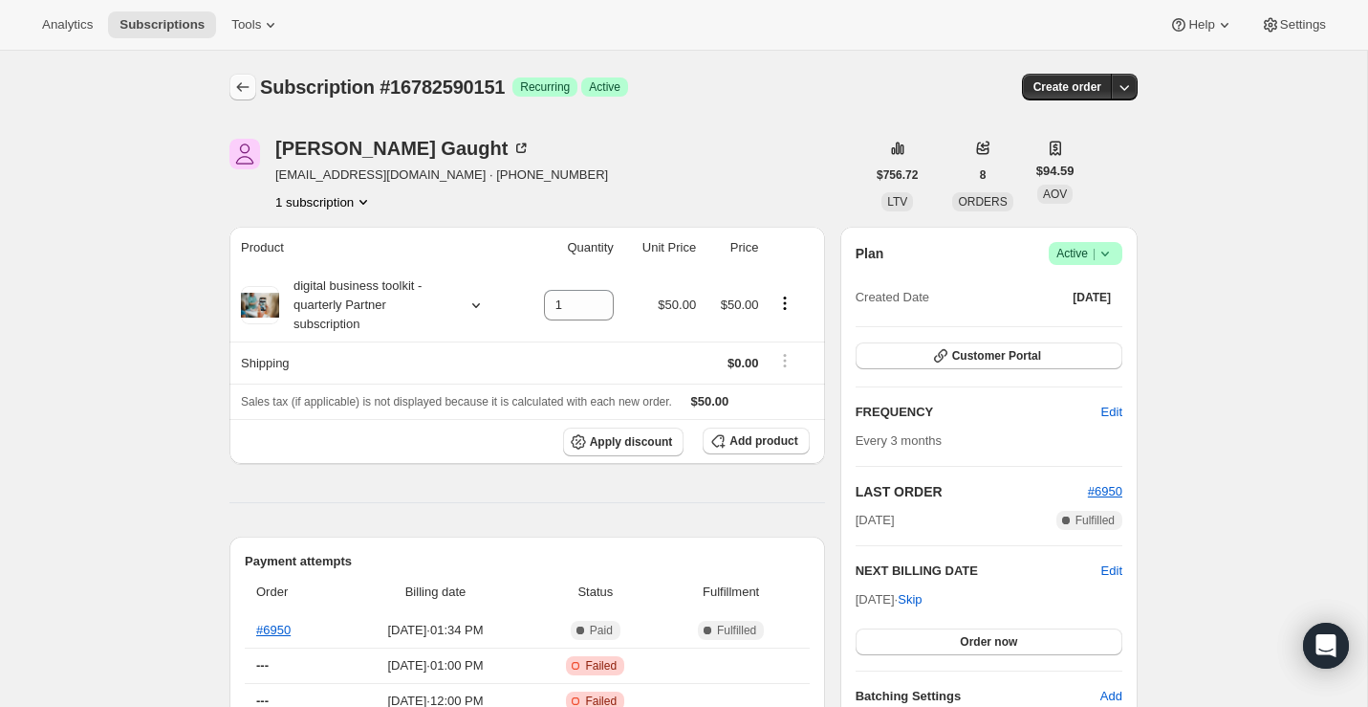
click at [243, 84] on icon "Subscriptions" at bounding box center [242, 86] width 19 height 19
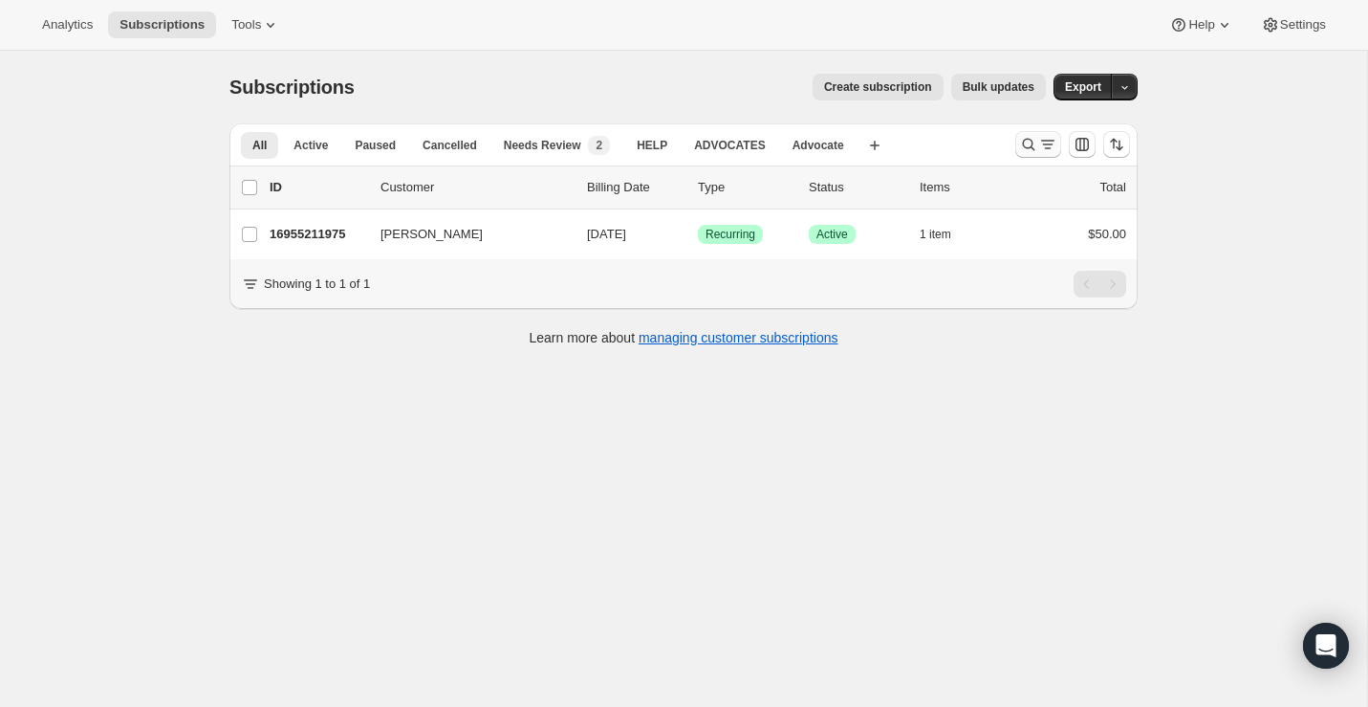
click at [1031, 144] on icon "Search and filter results" at bounding box center [1028, 144] width 19 height 19
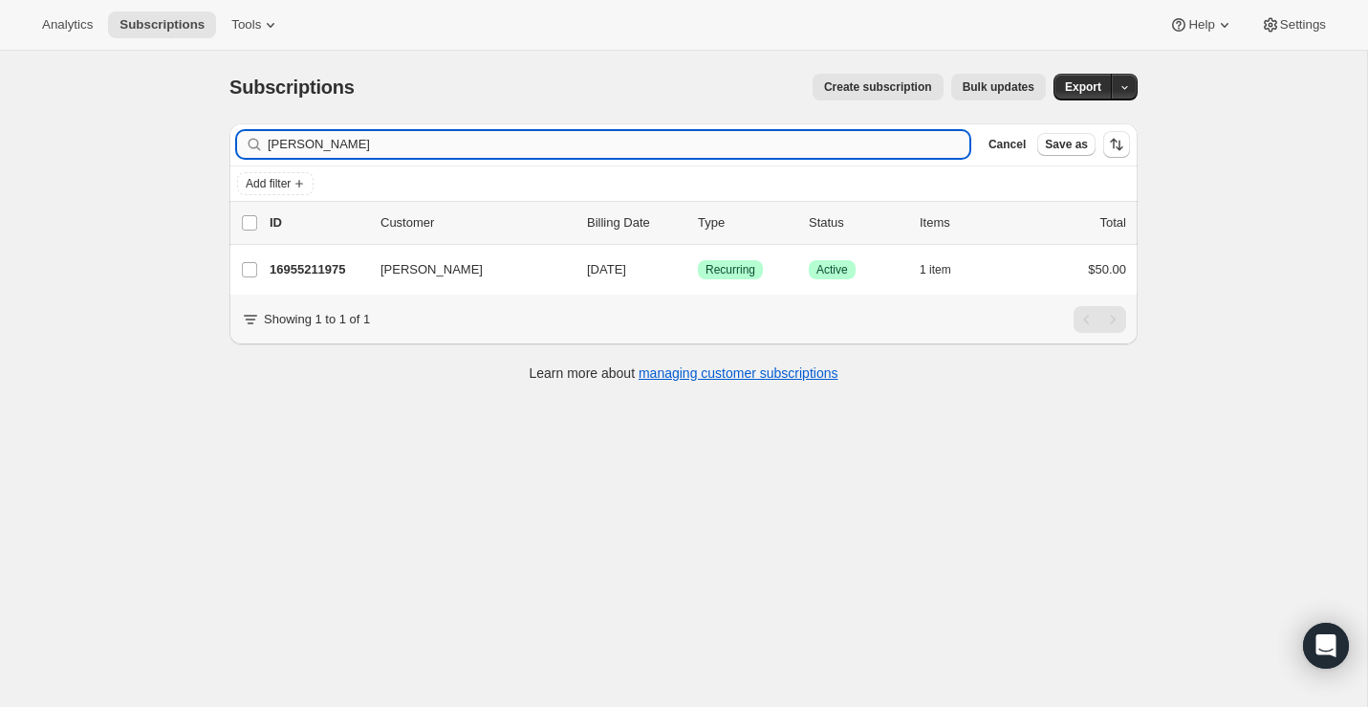
click at [461, 154] on input "[PERSON_NAME]" at bounding box center [619, 144] width 702 height 27
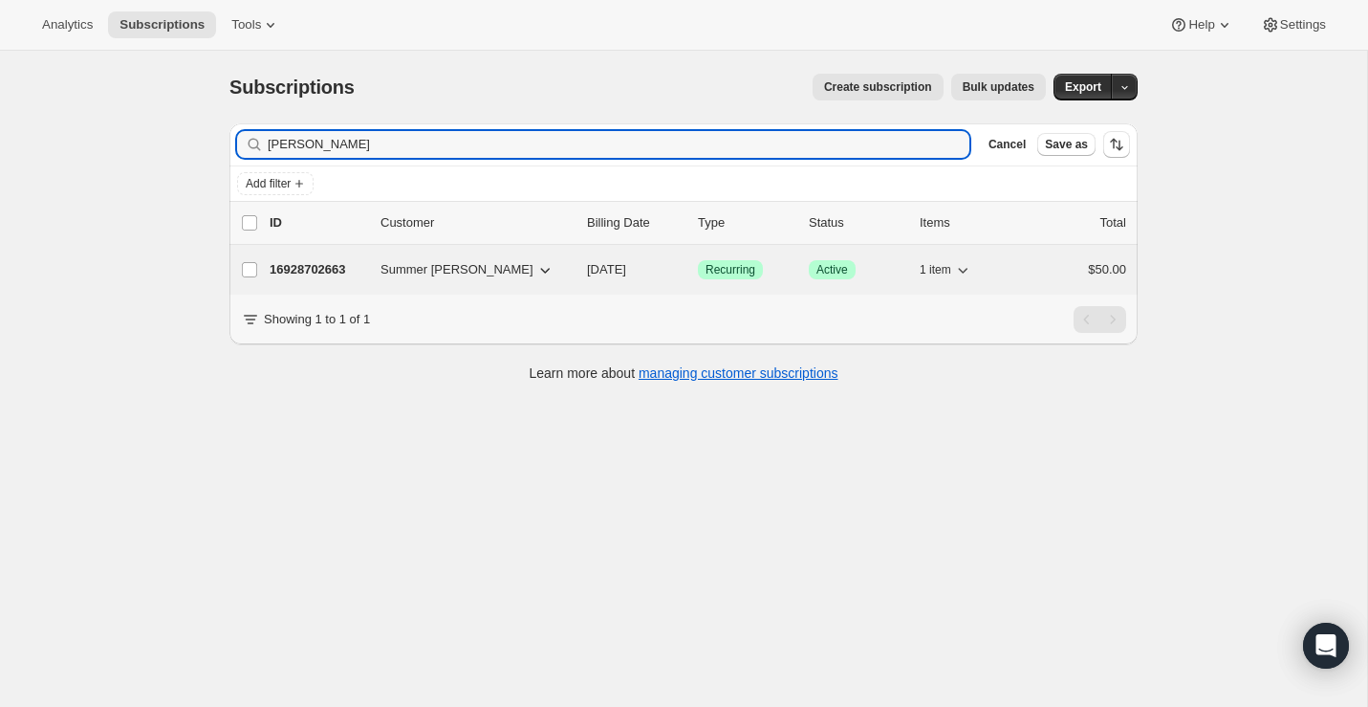
type input "George"
click at [339, 273] on p "16928702663" at bounding box center [318, 269] width 96 height 19
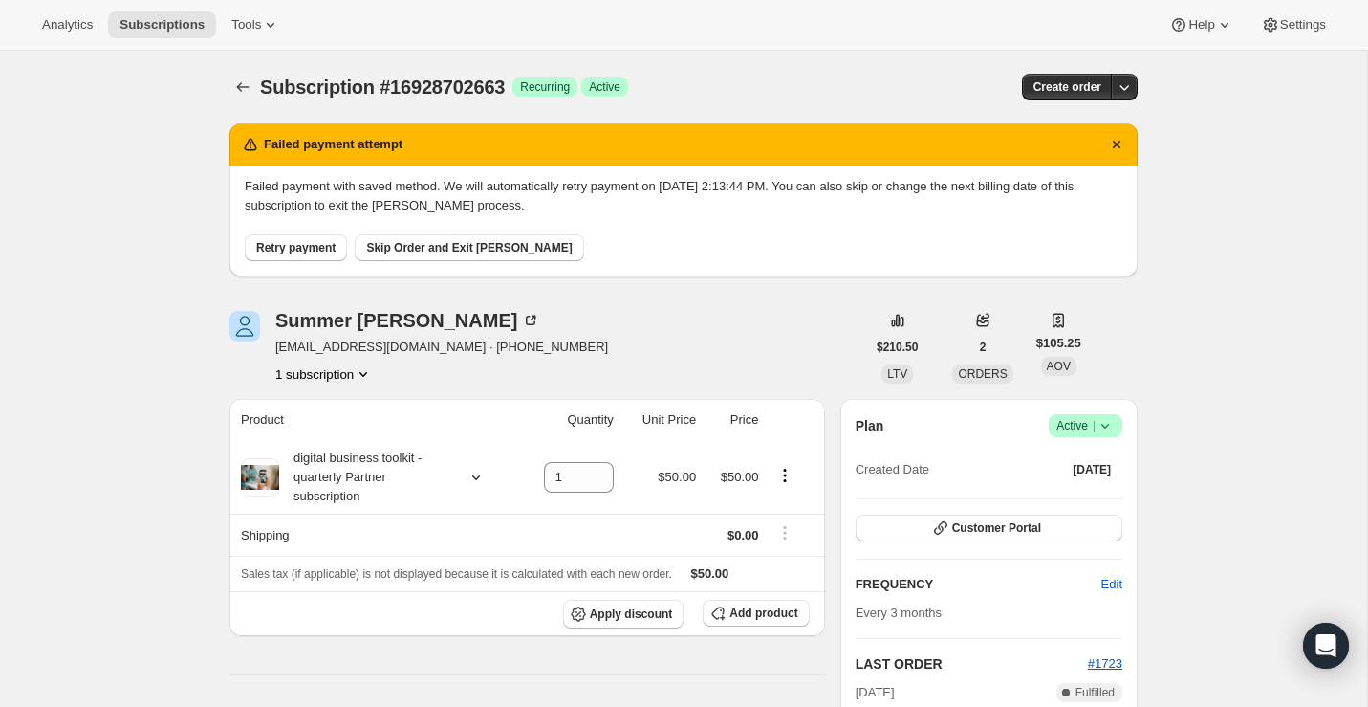
click at [239, 72] on div "Subscription #16928702663. This page is ready Subscription #16928702663 Success…" at bounding box center [683, 87] width 908 height 73
click at [240, 81] on icon "Subscriptions" at bounding box center [242, 86] width 19 height 19
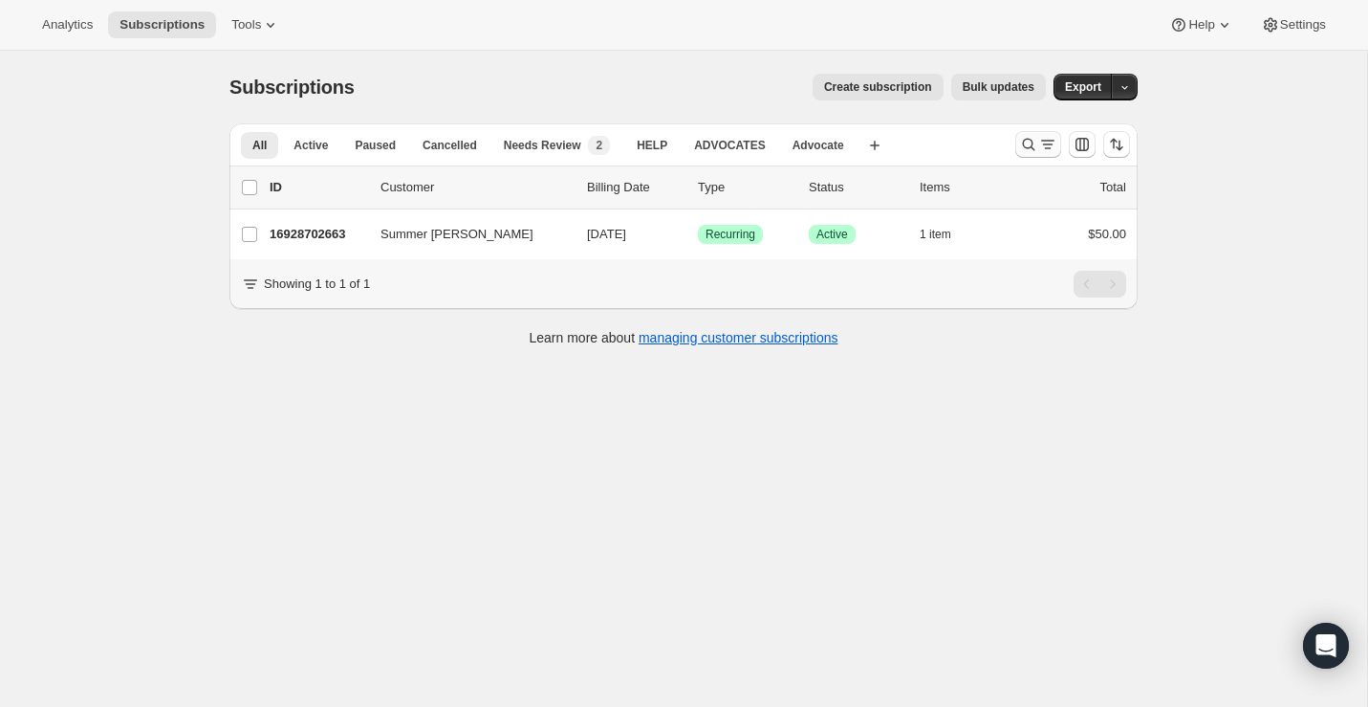
click at [1029, 145] on icon "Search and filter results" at bounding box center [1028, 144] width 19 height 19
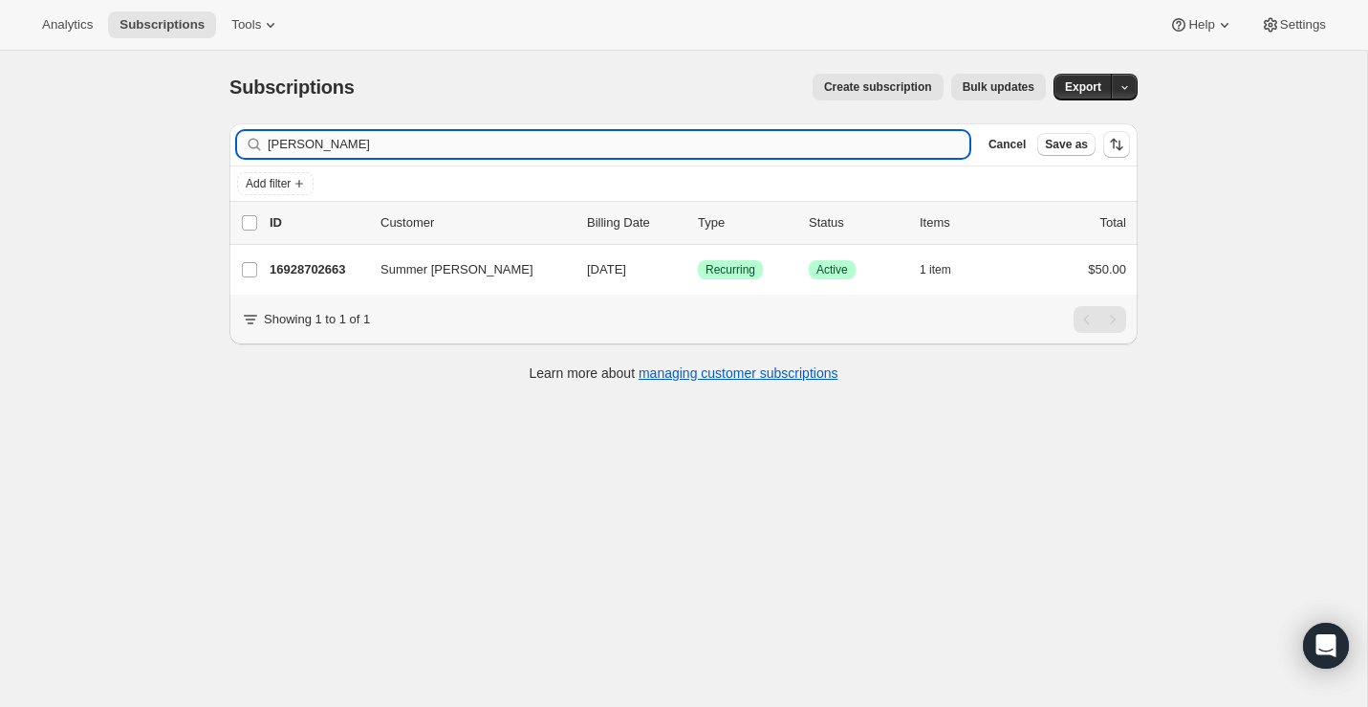
click at [478, 150] on input "George" at bounding box center [619, 144] width 702 height 27
click at [478, 151] on input "George" at bounding box center [619, 144] width 702 height 27
type input "Wilcox"
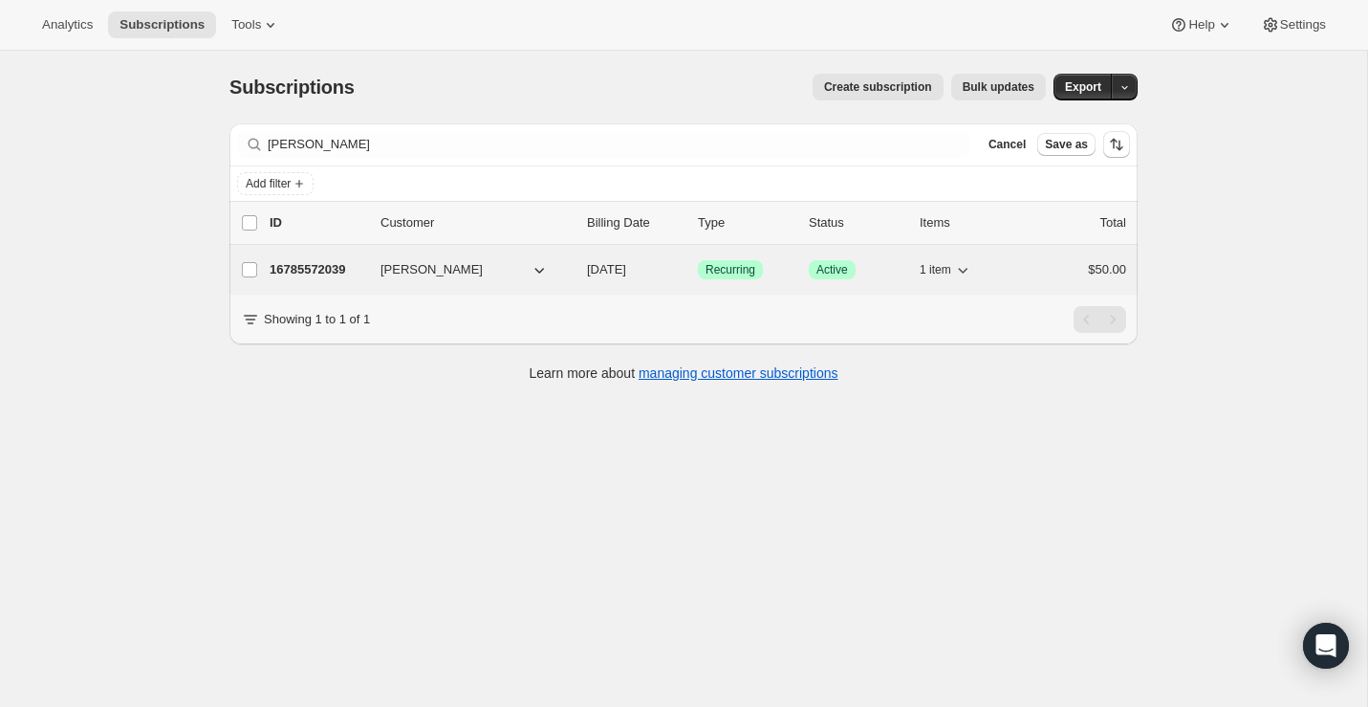
click at [314, 272] on p "16785572039" at bounding box center [318, 269] width 96 height 19
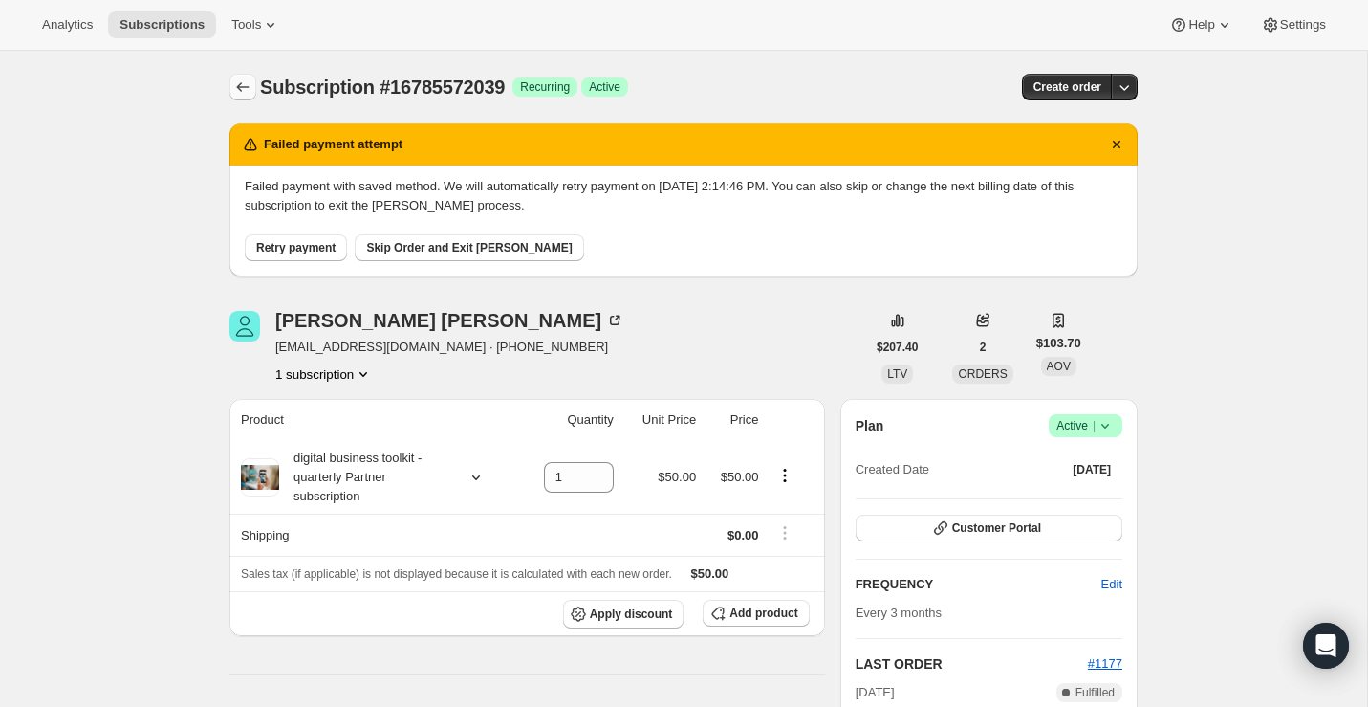
click at [253, 93] on button "Subscriptions" at bounding box center [242, 87] width 27 height 27
